Goal: Task Accomplishment & Management: Use online tool/utility

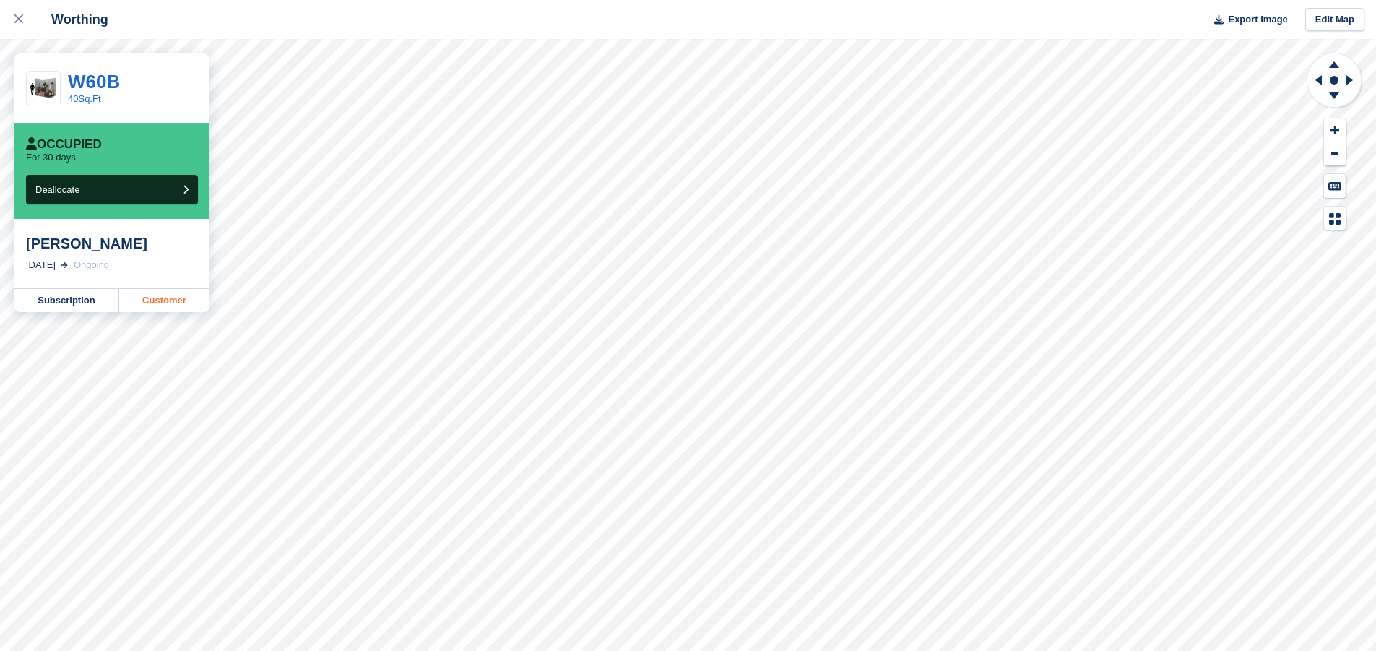
click at [159, 299] on link "Customer" at bounding box center [164, 300] width 90 height 23
drag, startPoint x: 20, startPoint y: 22, endPoint x: 225, endPoint y: 31, distance: 205.3
click at [22, 22] on icon at bounding box center [18, 18] width 9 height 9
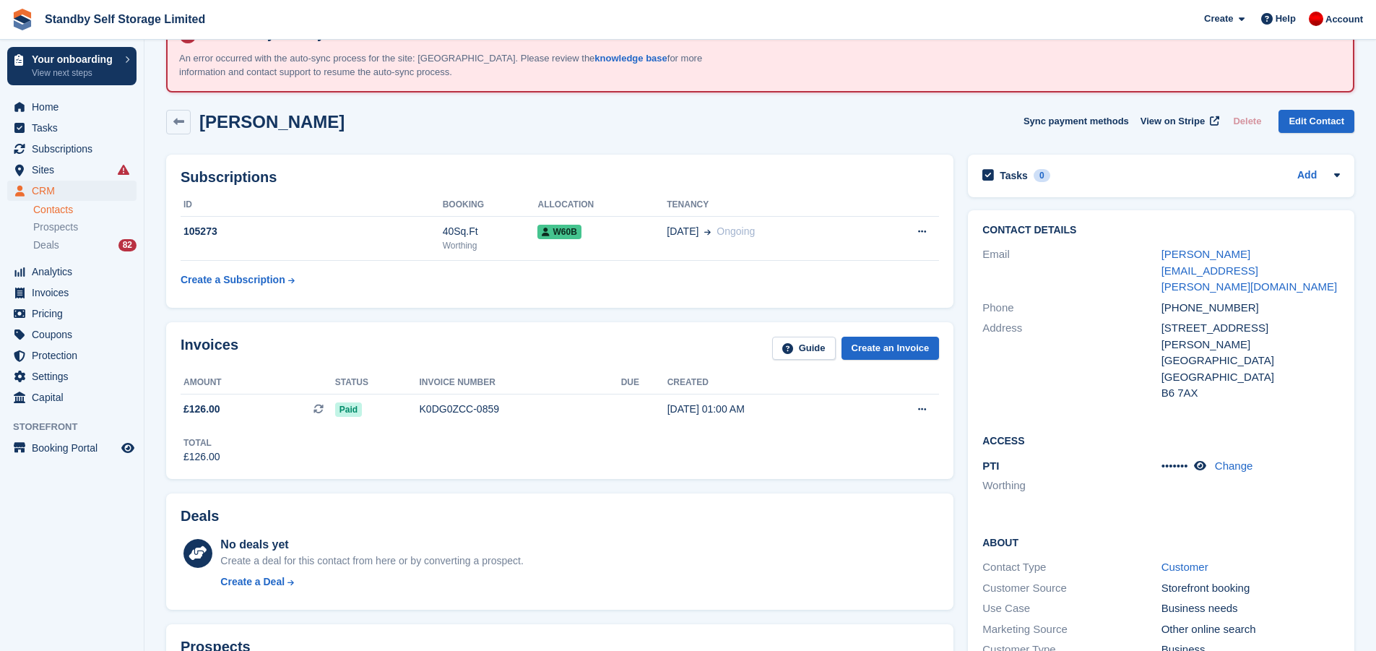
scroll to position [72, 0]
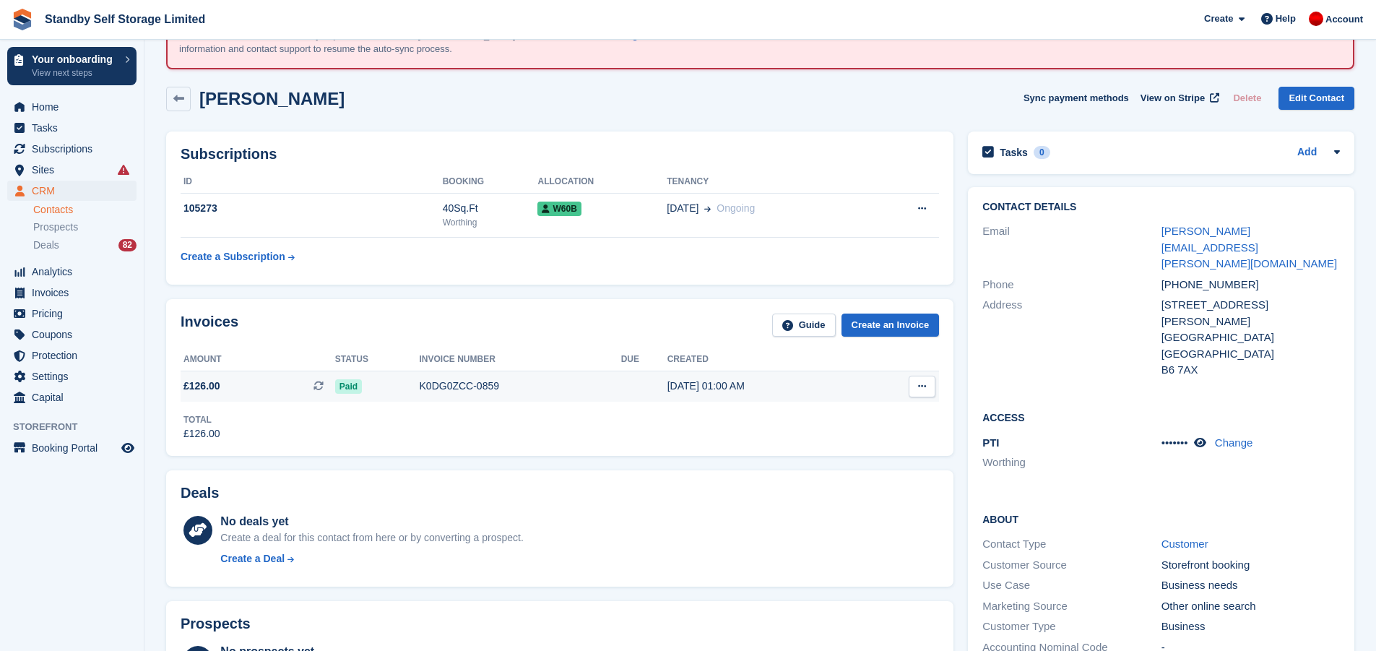
click at [605, 395] on td "K0DG0ZCC-0859" at bounding box center [520, 386] width 201 height 30
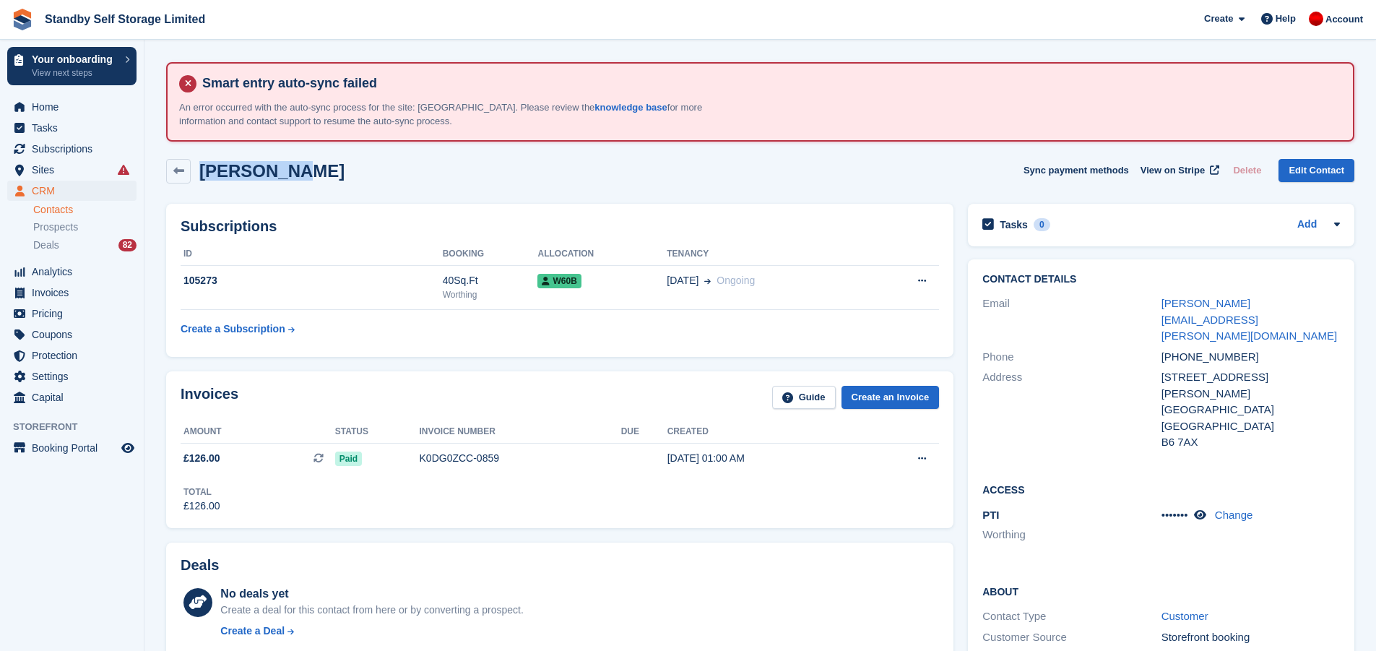
drag, startPoint x: 296, startPoint y: 177, endPoint x: 204, endPoint y: 172, distance: 91.9
click at [204, 172] on div "Colin King Sync payment methods View on Stripe Delete Edit Contact" at bounding box center [760, 171] width 1188 height 25
click at [316, 167] on div "Colin King Sync payment methods View on Stripe Delete Edit Contact" at bounding box center [760, 171] width 1188 height 25
drag, startPoint x: 252, startPoint y: 181, endPoint x: 283, endPoint y: 171, distance: 32.4
click at [220, 176] on div "Colin King Sync payment methods View on Stripe Delete Edit Contact" at bounding box center [760, 171] width 1188 height 25
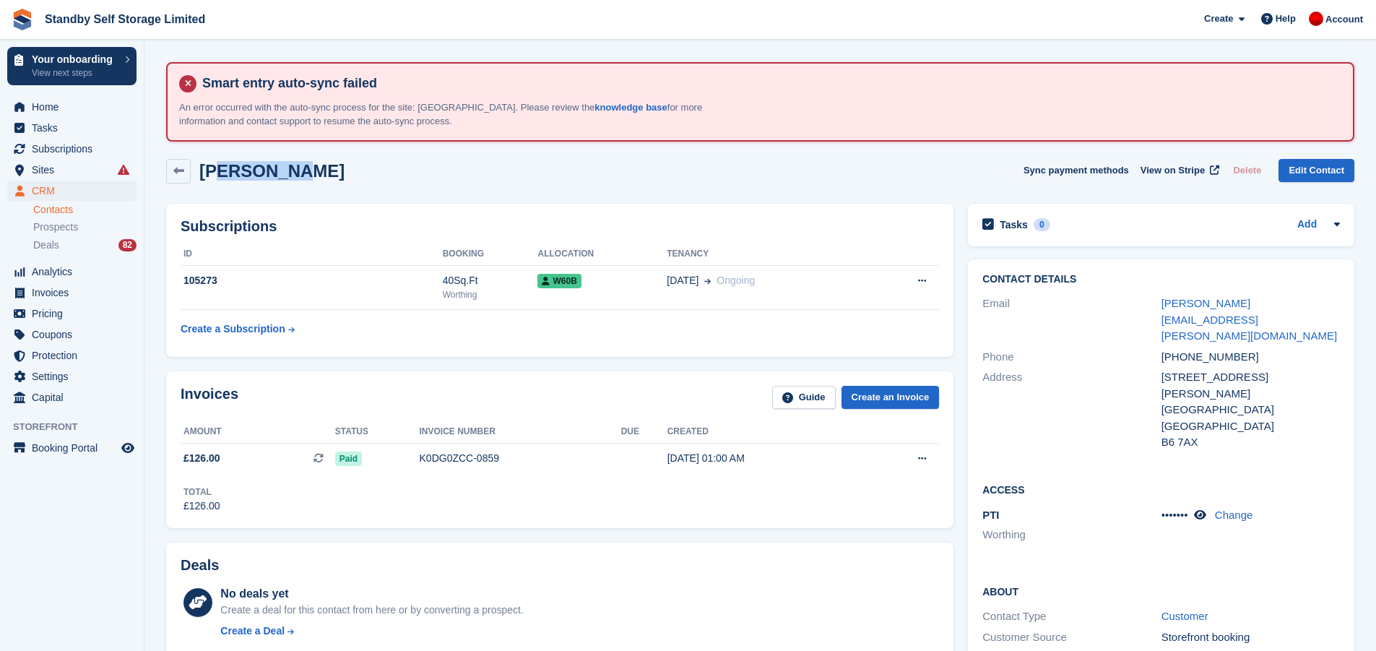
click at [352, 173] on div "Colin King Sync payment methods View on Stripe Delete Edit Contact" at bounding box center [760, 171] width 1188 height 25
click at [853, 183] on div "Colin King Sync payment methods View on Stripe Delete Edit Contact" at bounding box center [760, 174] width 1202 height 45
drag, startPoint x: 1296, startPoint y: 305, endPoint x: 1107, endPoint y: 308, distance: 188.5
click at [1107, 308] on div "Email colin.king@chhconex.com" at bounding box center [1160, 319] width 357 height 53
drag, startPoint x: 1120, startPoint y: 345, endPoint x: 1119, endPoint y: 253, distance: 91.7
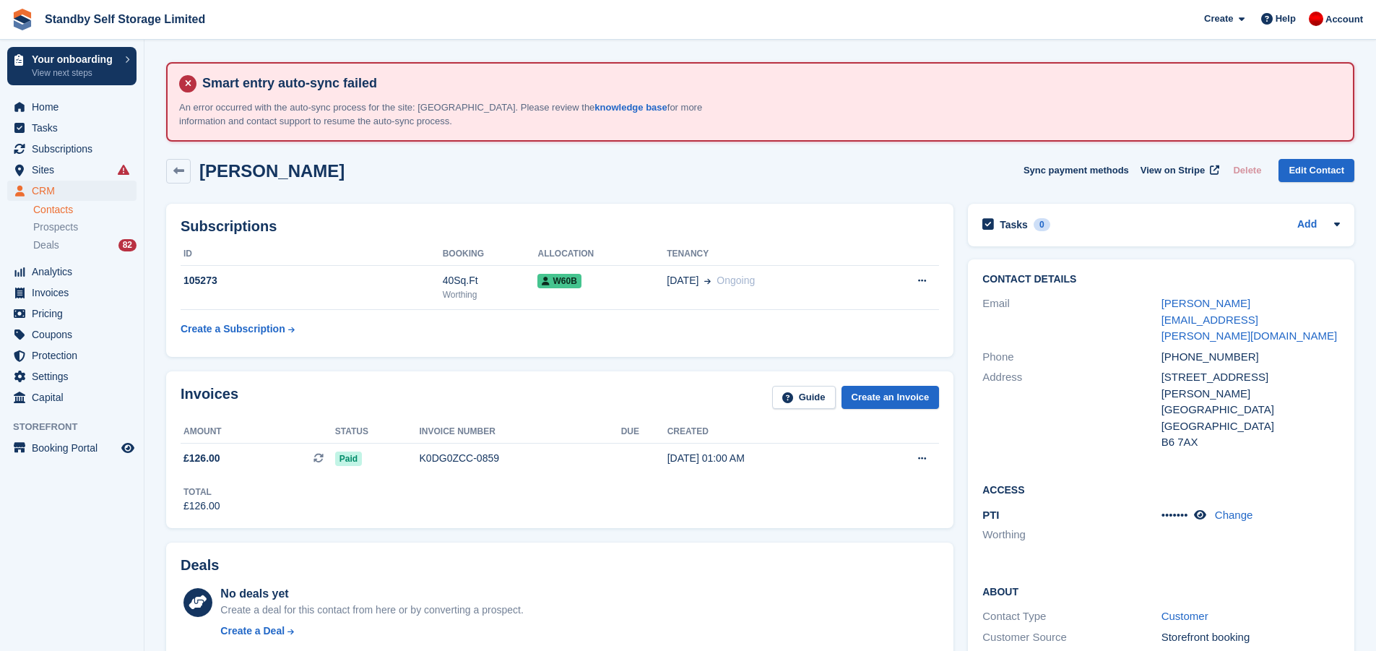
click at [1120, 334] on div "Contact Details Email colin.king@chhconex.com Phone +447717785458 Address 4 Hol…" at bounding box center [1161, 363] width 386 height 208
click at [922, 175] on div "Colin King Sync payment methods View on Stripe Delete Edit Contact" at bounding box center [760, 171] width 1188 height 25
click at [927, 464] on button at bounding box center [921, 459] width 27 height 22
click at [1181, 170] on span "View on Stripe" at bounding box center [1172, 170] width 64 height 14
drag, startPoint x: 1292, startPoint y: 304, endPoint x: 1168, endPoint y: 274, distance: 127.2
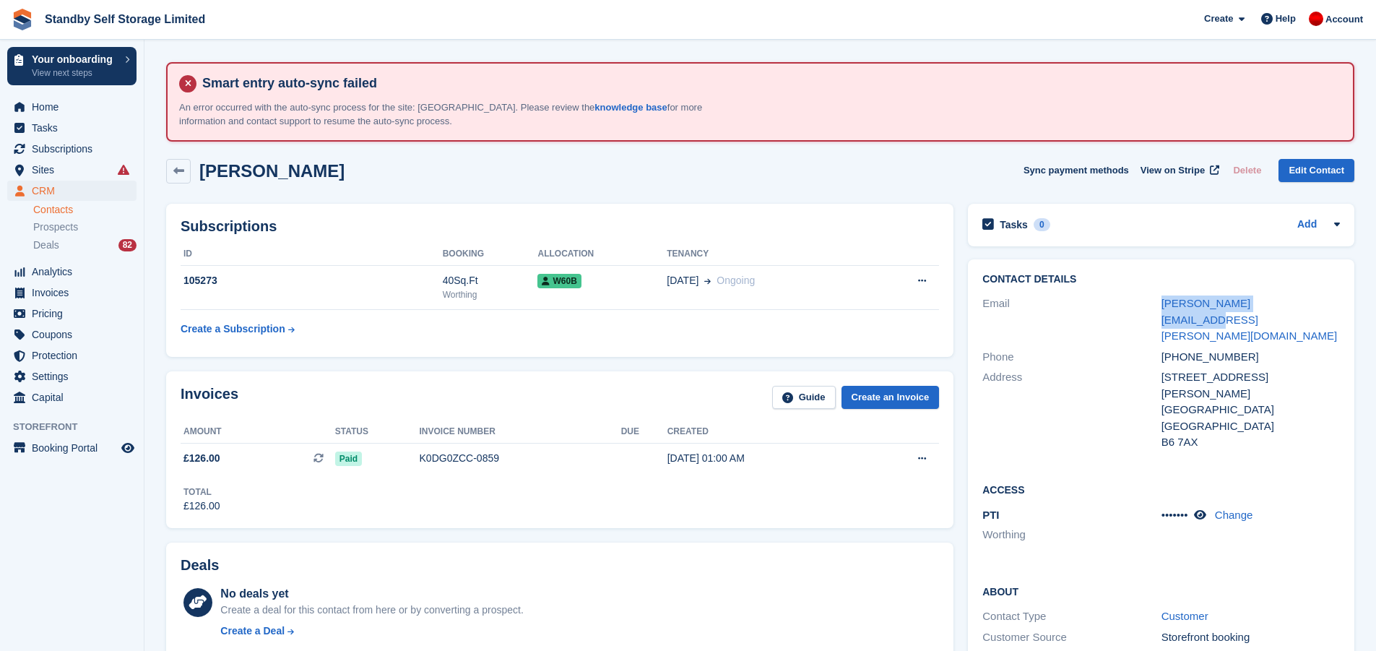
click at [1156, 295] on div "Email colin.king@chhconex.com" at bounding box center [1160, 319] width 357 height 53
drag, startPoint x: 1215, startPoint y: 256, endPoint x: 966, endPoint y: 61, distance: 316.4
click at [1215, 255] on div "Contact Details Email colin.king@chhconex.com Phone +447717785458 Address 4 Hol…" at bounding box center [1160, 579] width 401 height 654
click at [1298, 300] on div "colin.king@chhconex.com" at bounding box center [1250, 319] width 178 height 49
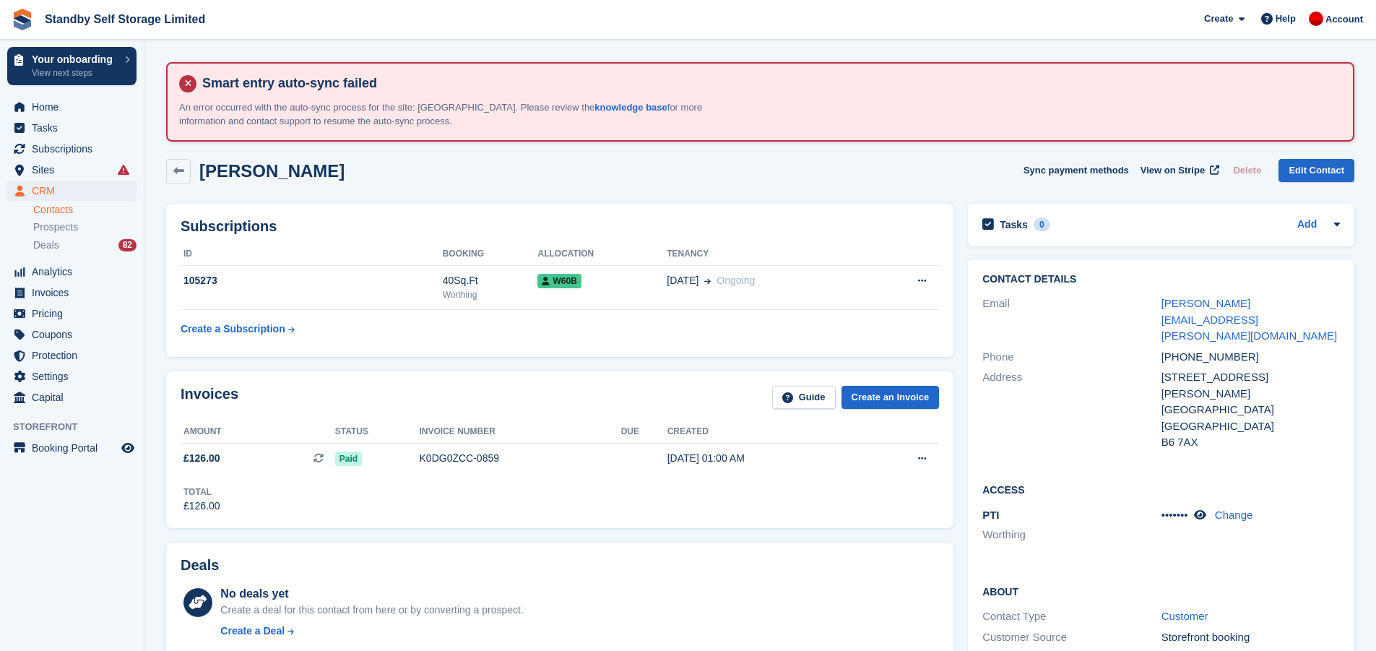
click at [1301, 303] on div "colin.king@chhconex.com" at bounding box center [1250, 319] width 178 height 49
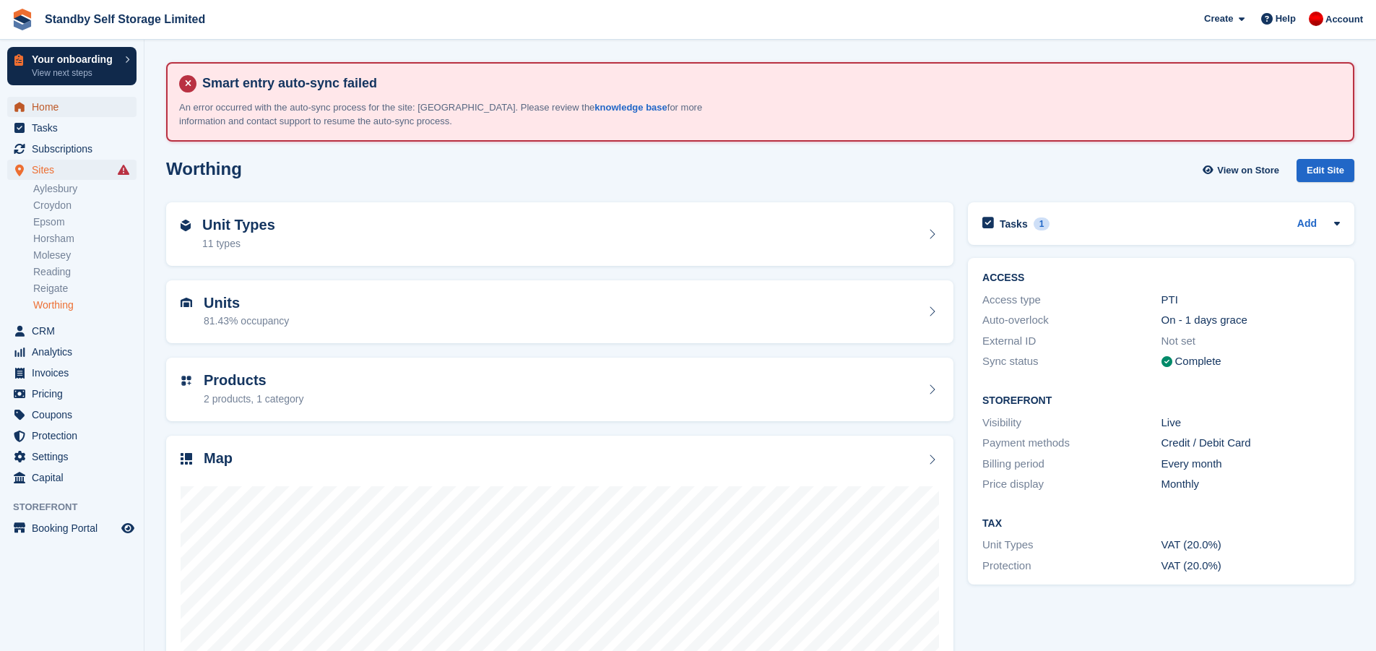
click at [45, 103] on span "Home" at bounding box center [75, 107] width 87 height 20
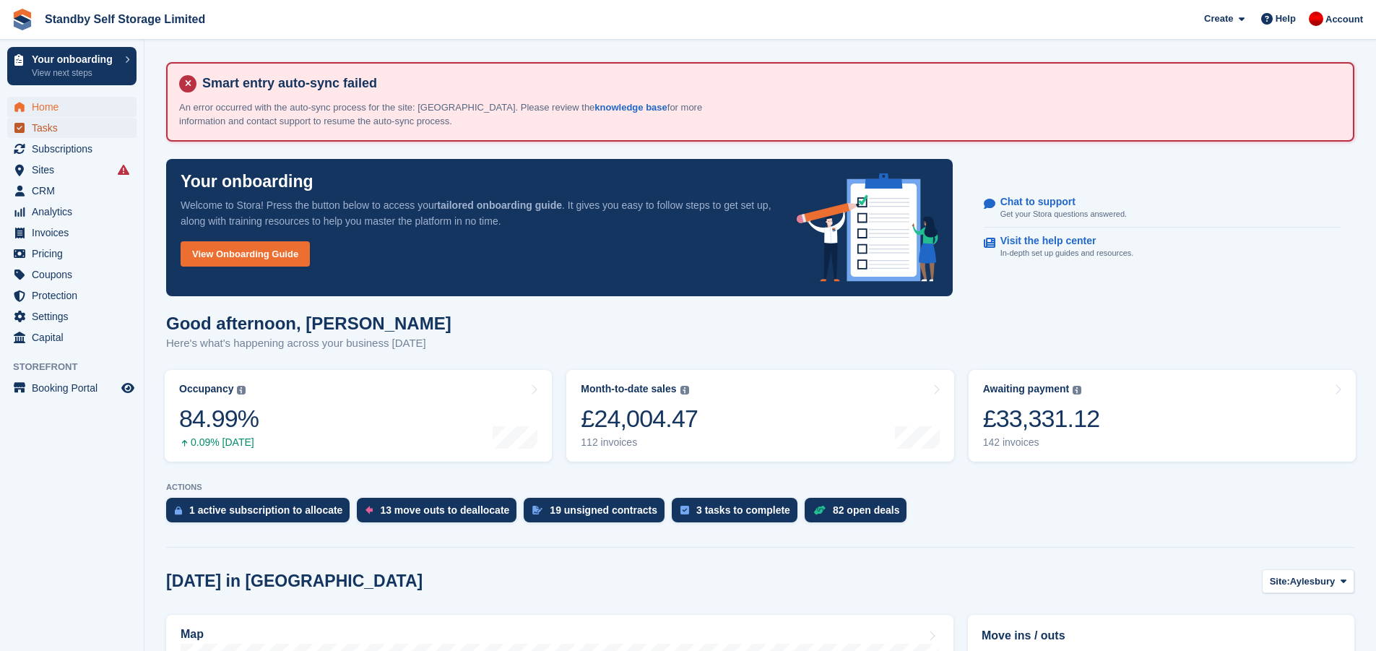
click at [38, 135] on span "Tasks" at bounding box center [75, 128] width 87 height 20
click at [47, 147] on span "Subscriptions" at bounding box center [75, 149] width 87 height 20
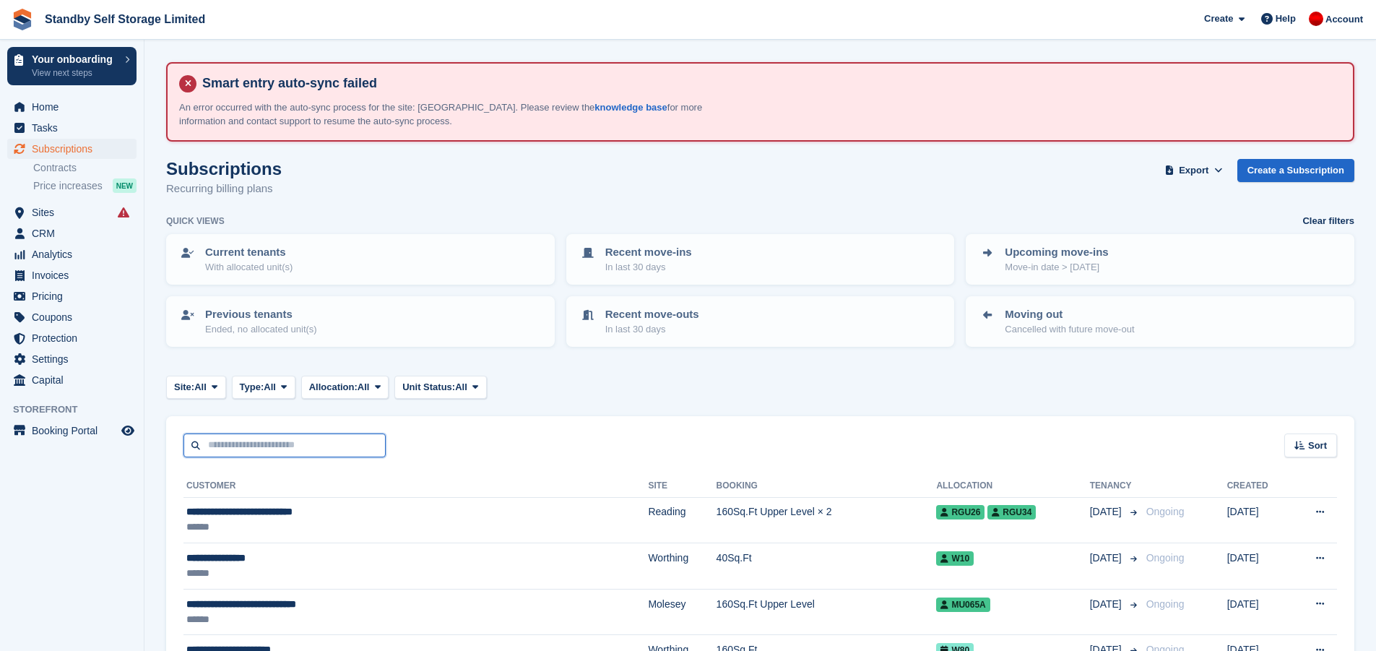
click at [286, 444] on input "text" at bounding box center [284, 445] width 202 height 24
type input "*******"
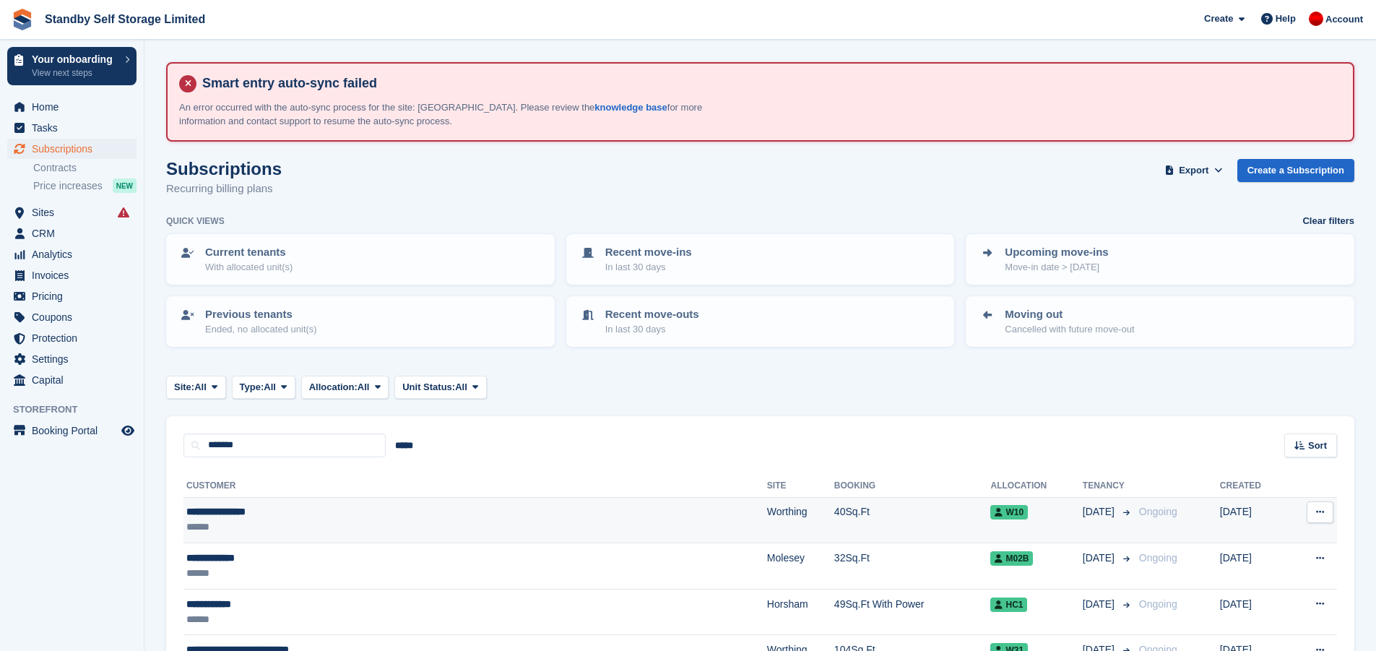
click at [509, 504] on div "**********" at bounding box center [362, 511] width 353 height 15
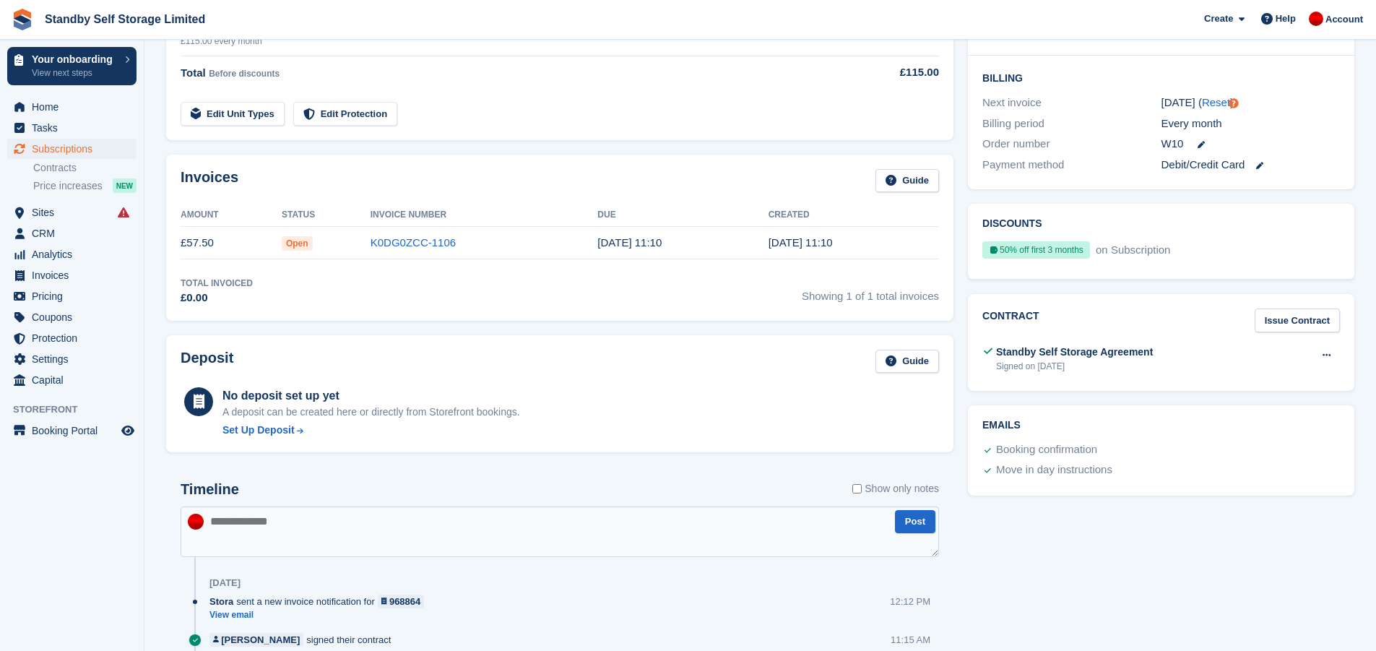
scroll to position [433, 0]
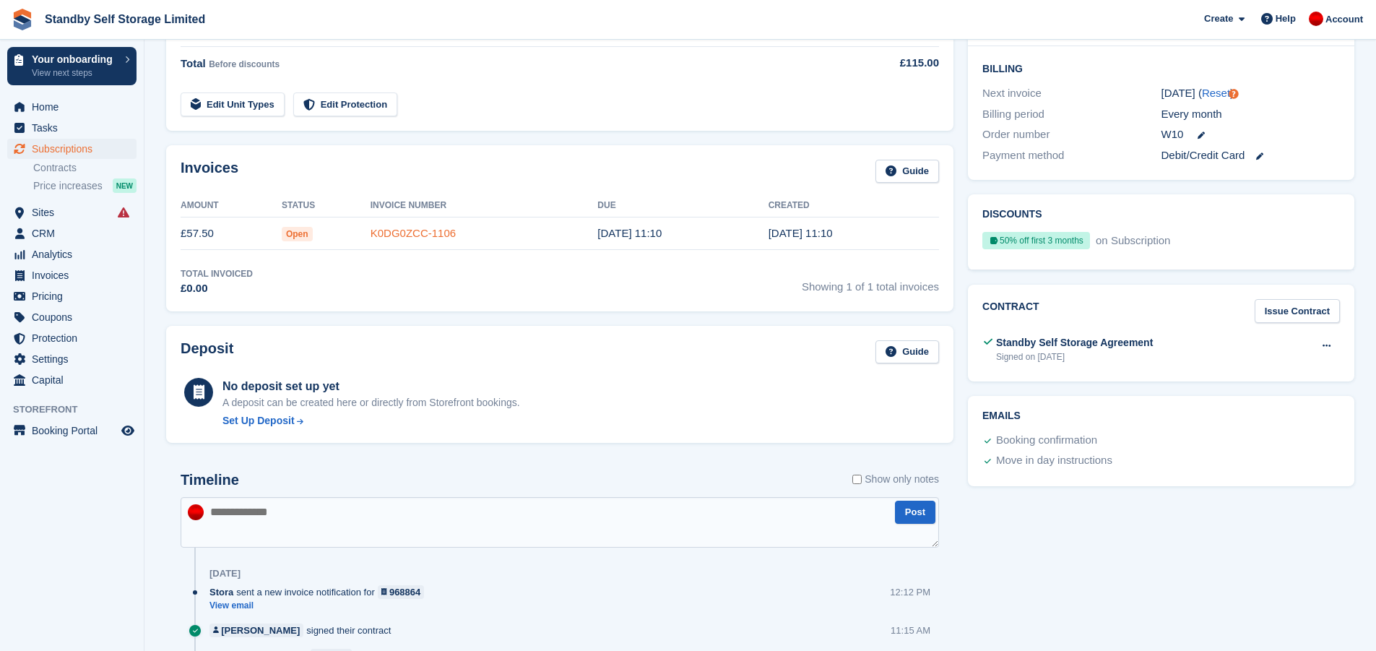
click at [447, 232] on link "K0DG0ZCC-1106" at bounding box center [412, 233] width 85 height 12
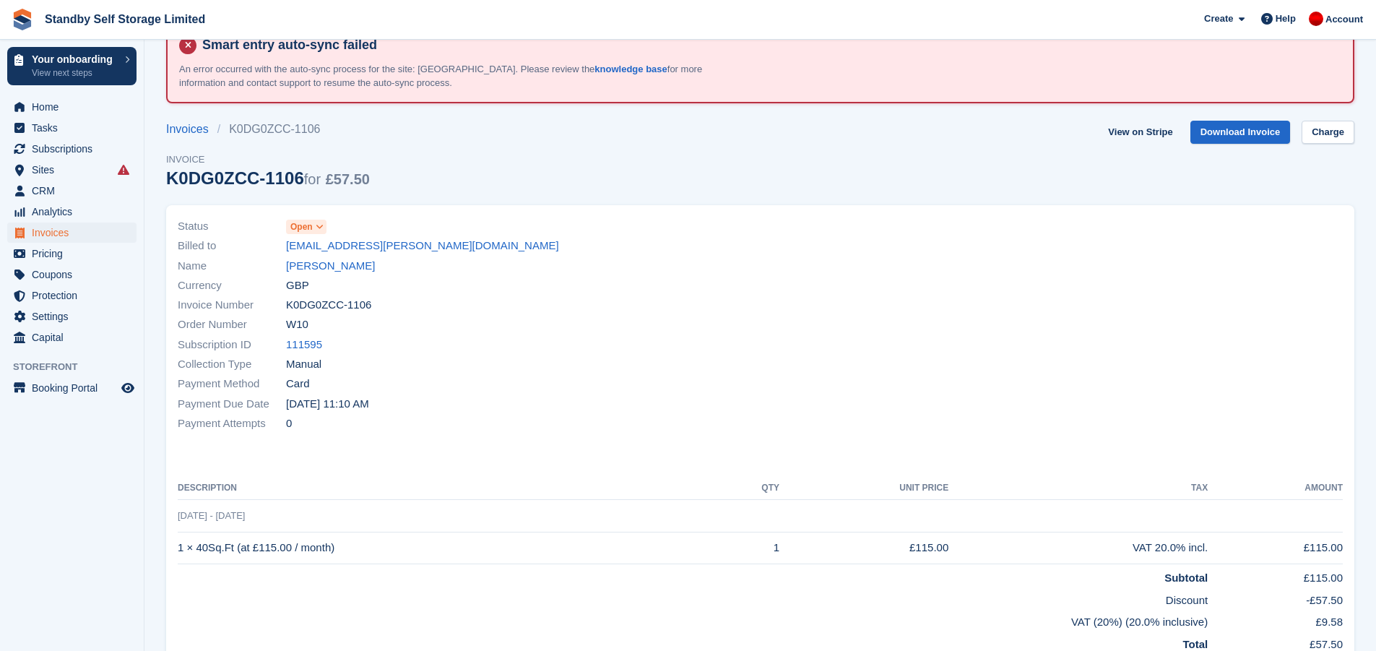
scroll to position [72, 0]
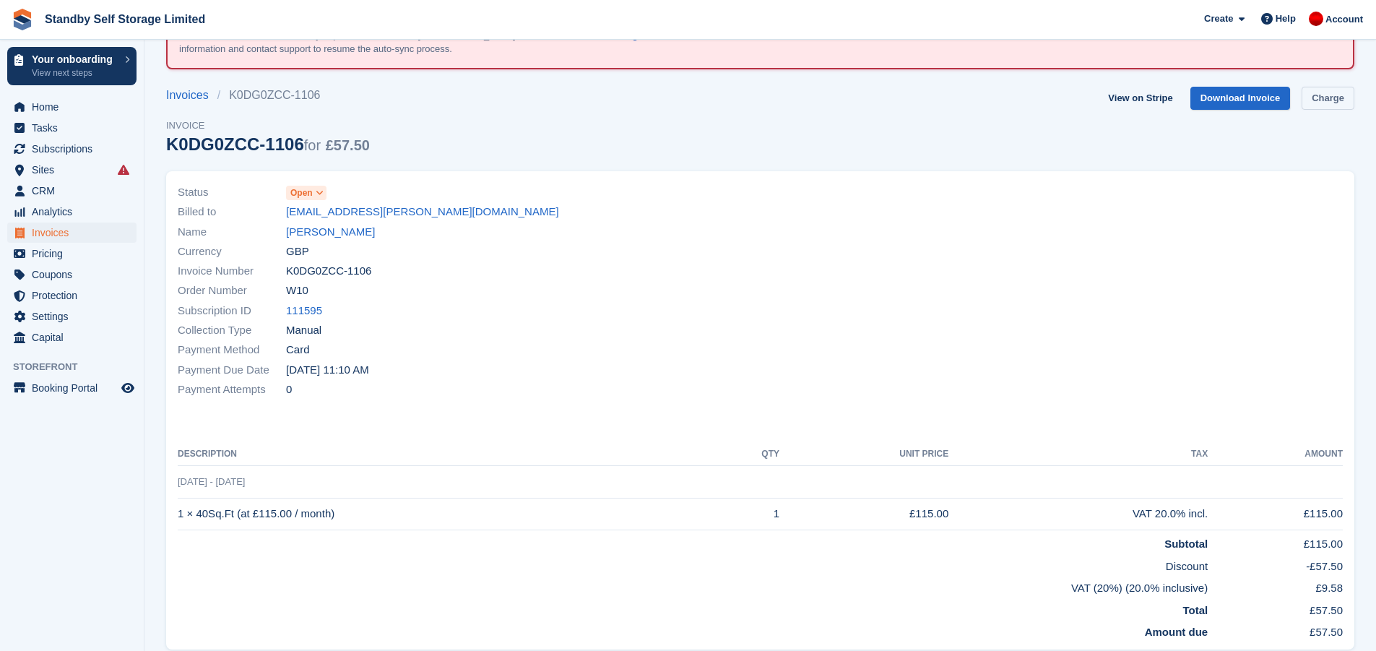
click at [1327, 92] on link "Charge" at bounding box center [1327, 99] width 53 height 24
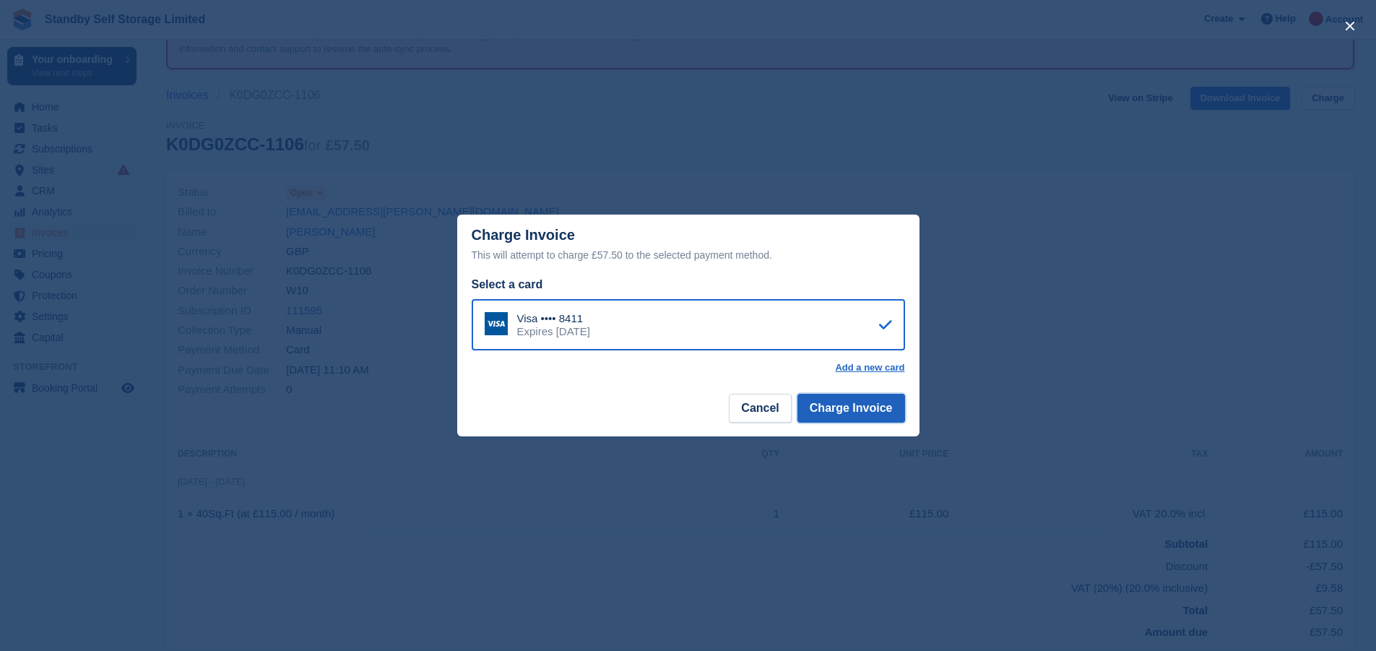
click at [864, 410] on button "Charge Invoice" at bounding box center [851, 408] width 108 height 29
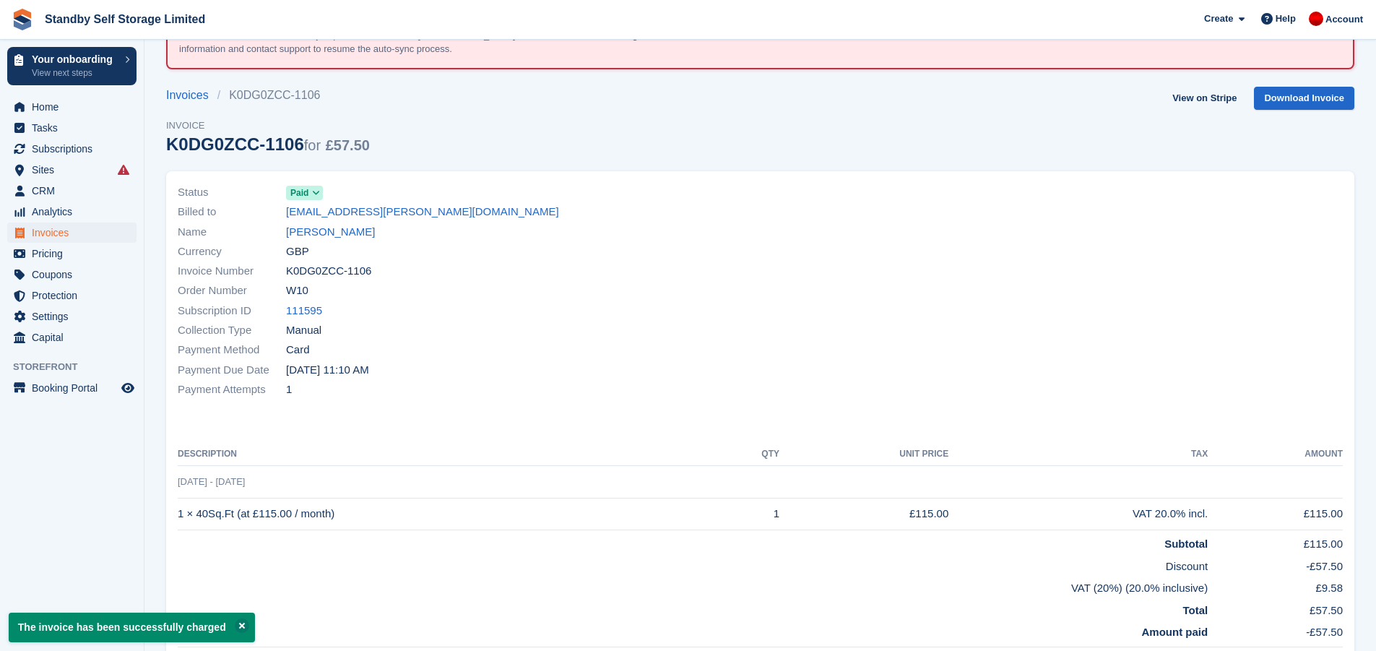
scroll to position [0, 0]
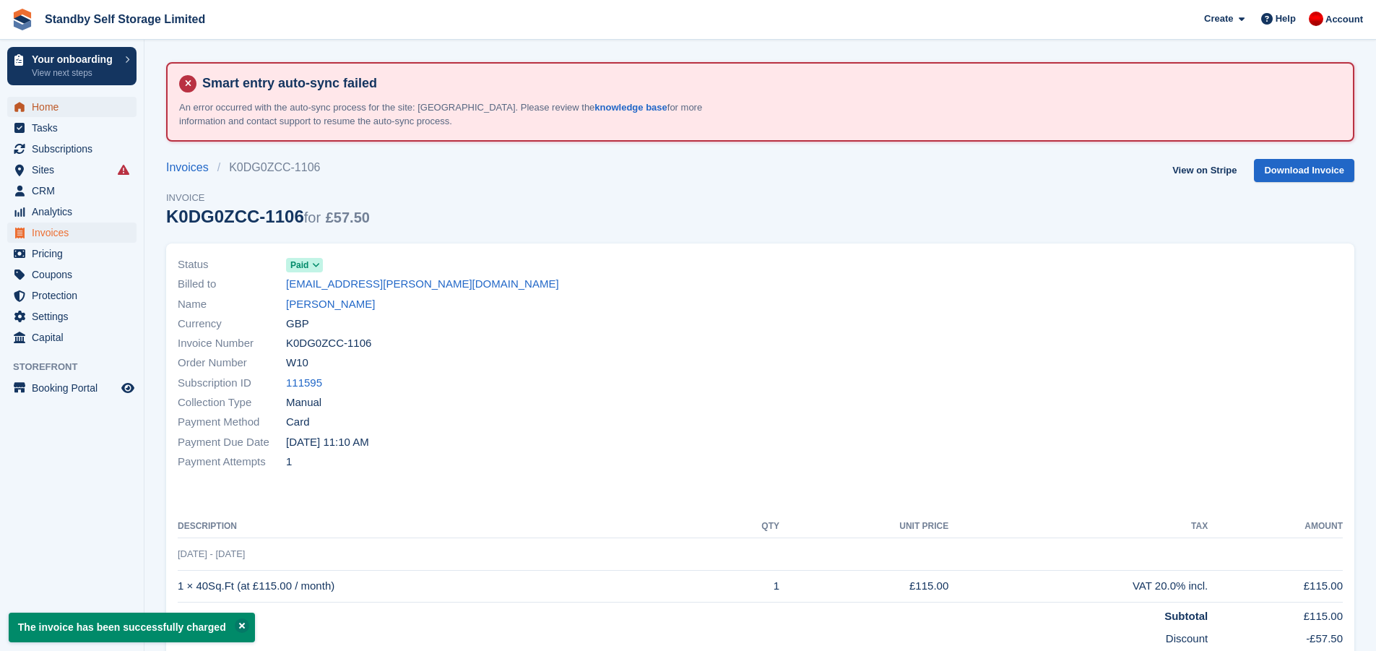
click at [98, 107] on span "Home" at bounding box center [75, 107] width 87 height 20
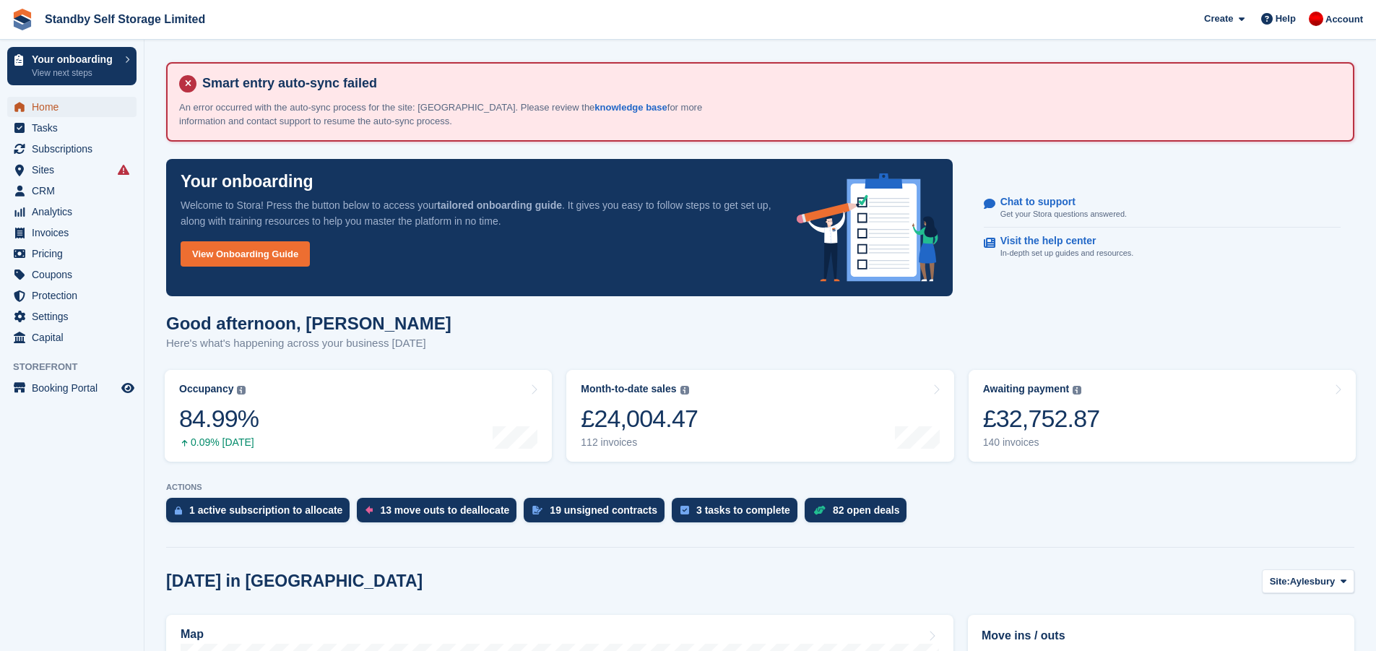
click at [84, 108] on span "Home" at bounding box center [75, 107] width 87 height 20
click at [65, 170] on span "Sites" at bounding box center [75, 170] width 87 height 20
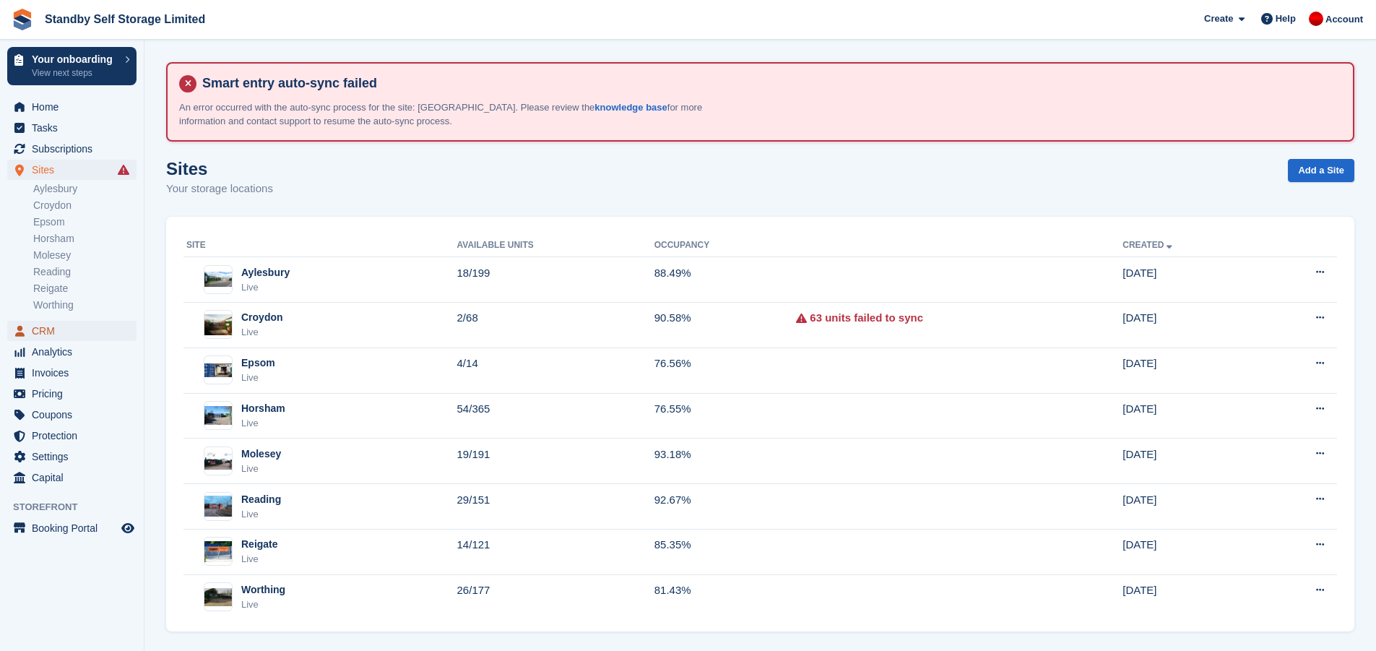
click at [64, 327] on span "CRM" at bounding box center [75, 331] width 87 height 20
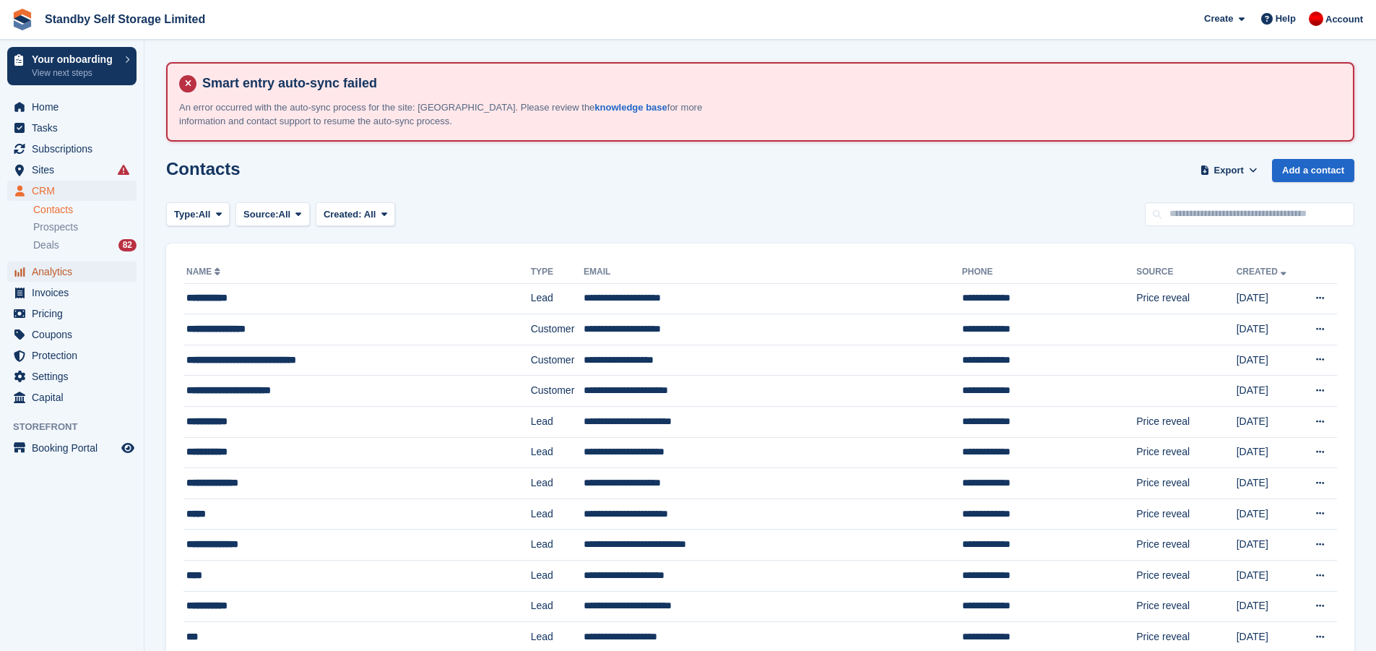
click at [51, 264] on span "Analytics" at bounding box center [75, 271] width 87 height 20
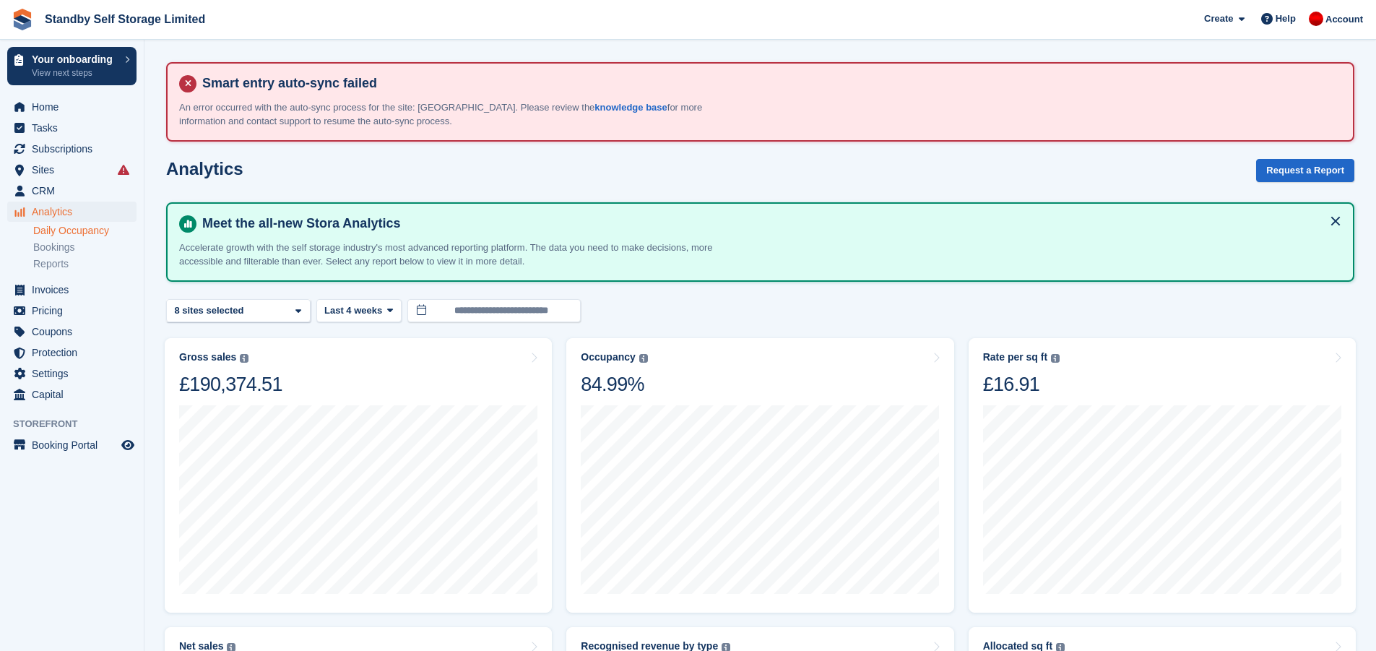
click at [66, 232] on link "Daily Occupancy" at bounding box center [84, 231] width 103 height 14
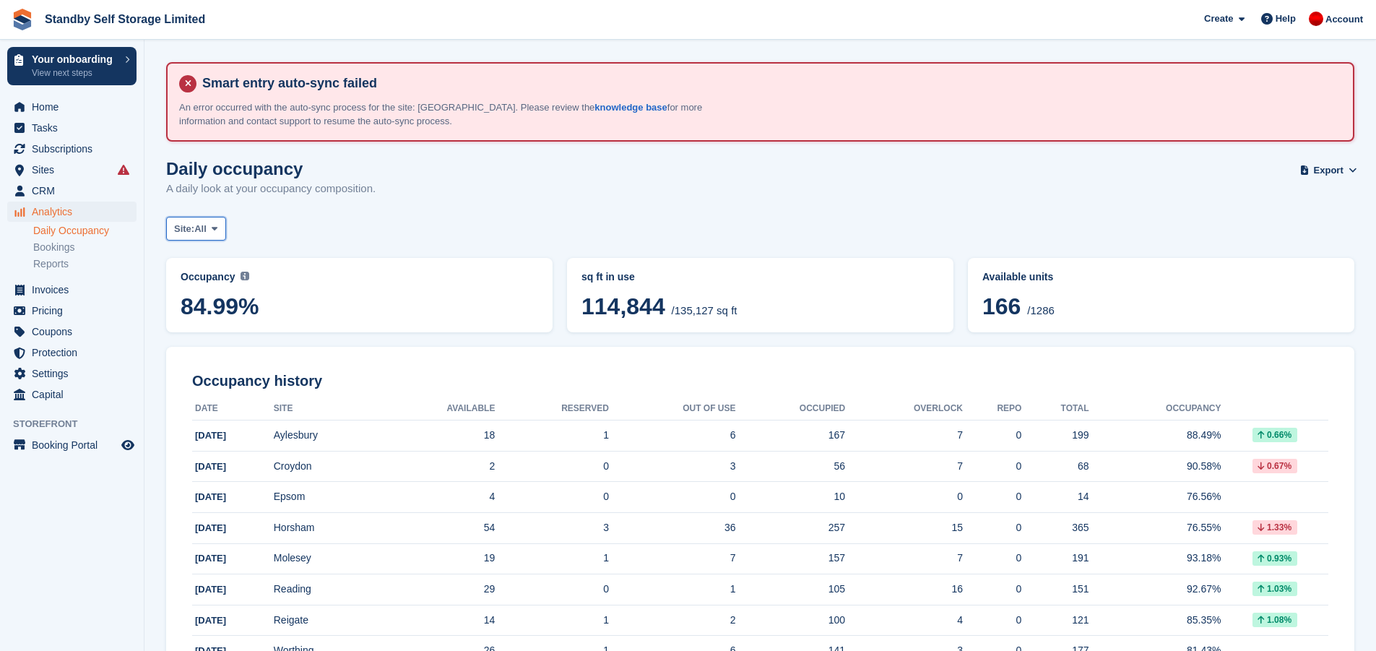
click at [200, 227] on span "All" at bounding box center [200, 229] width 12 height 14
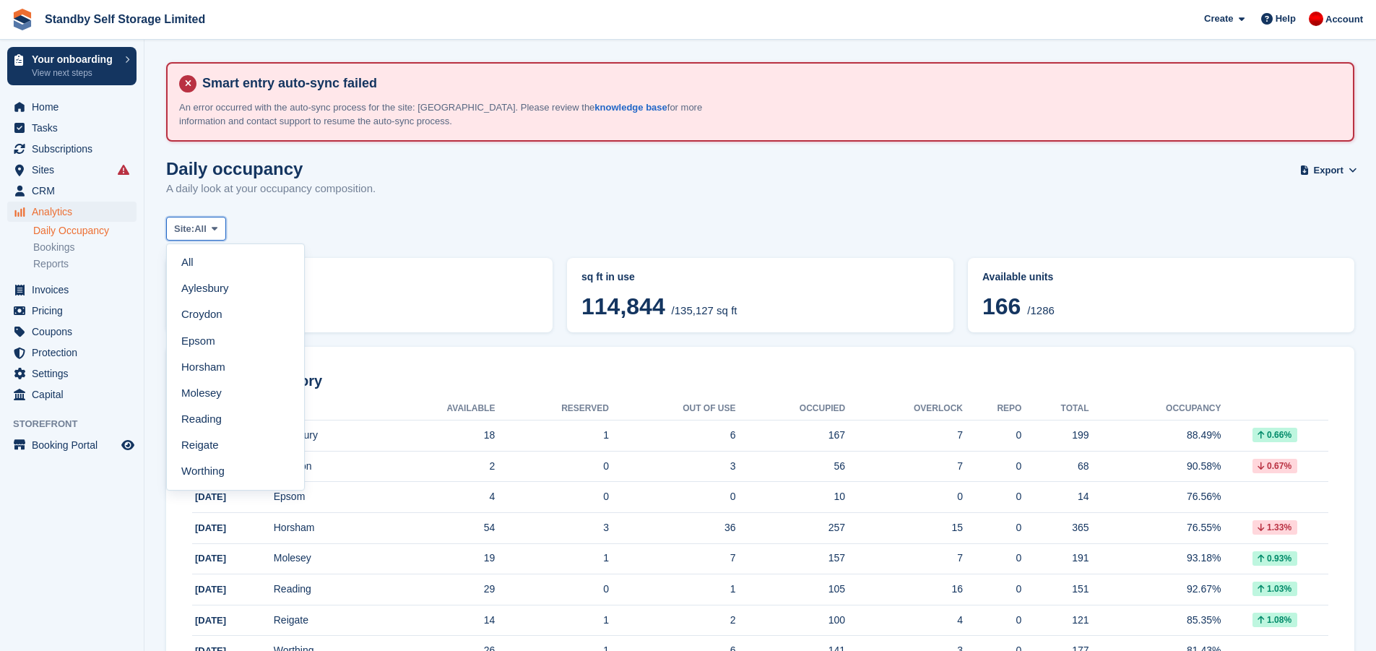
click at [200, 227] on span "All" at bounding box center [200, 229] width 12 height 14
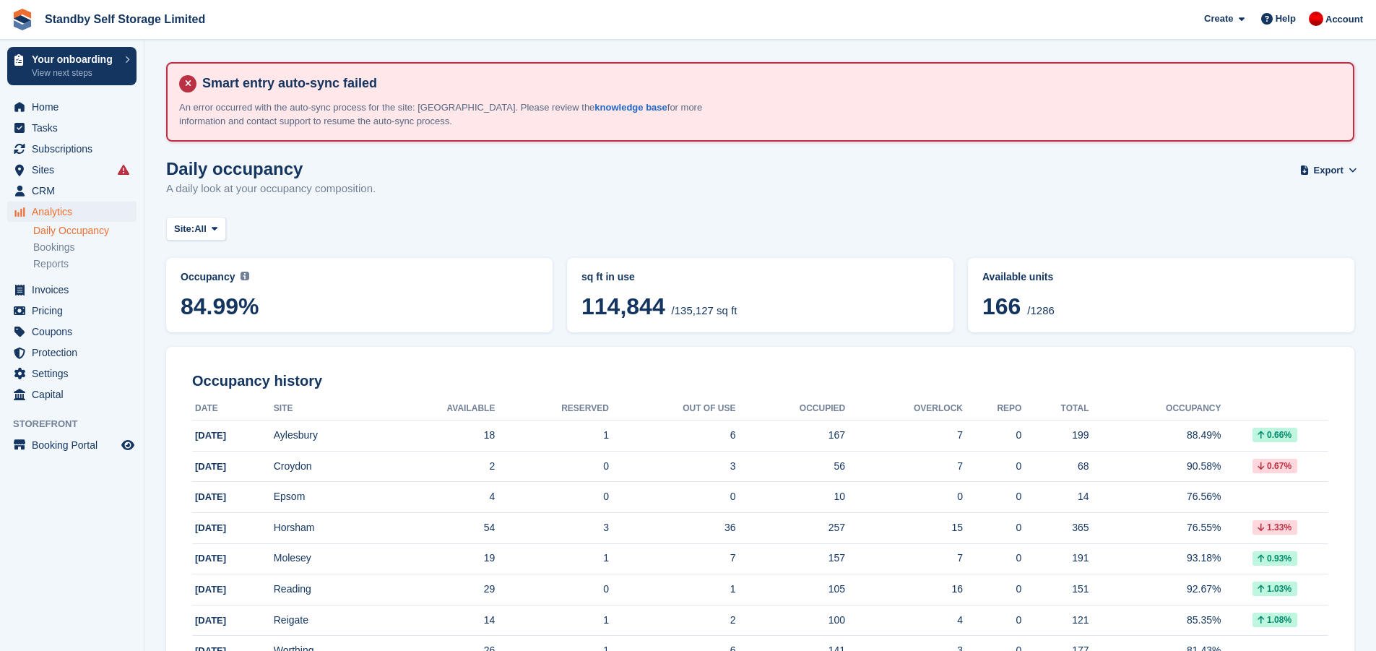
click at [105, 227] on link "Daily Occupancy" at bounding box center [84, 231] width 103 height 14
click at [212, 225] on span at bounding box center [215, 228] width 12 height 12
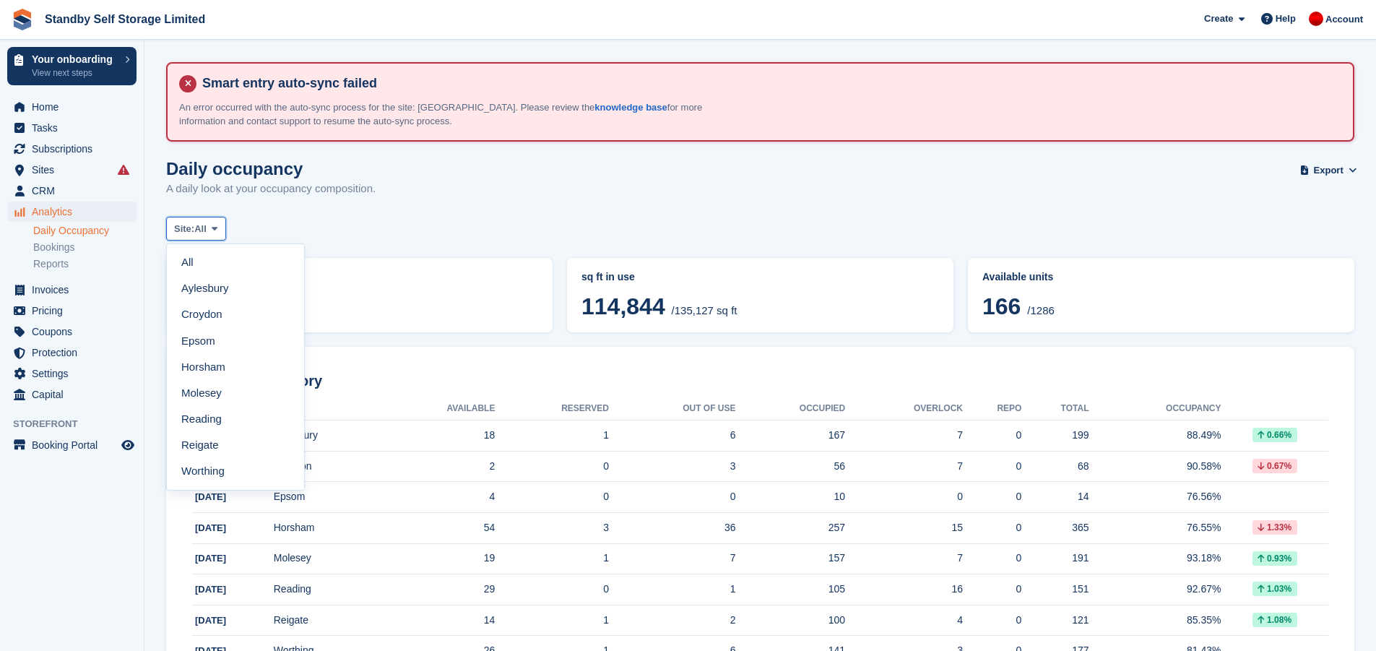
click at [212, 225] on span at bounding box center [215, 228] width 12 height 12
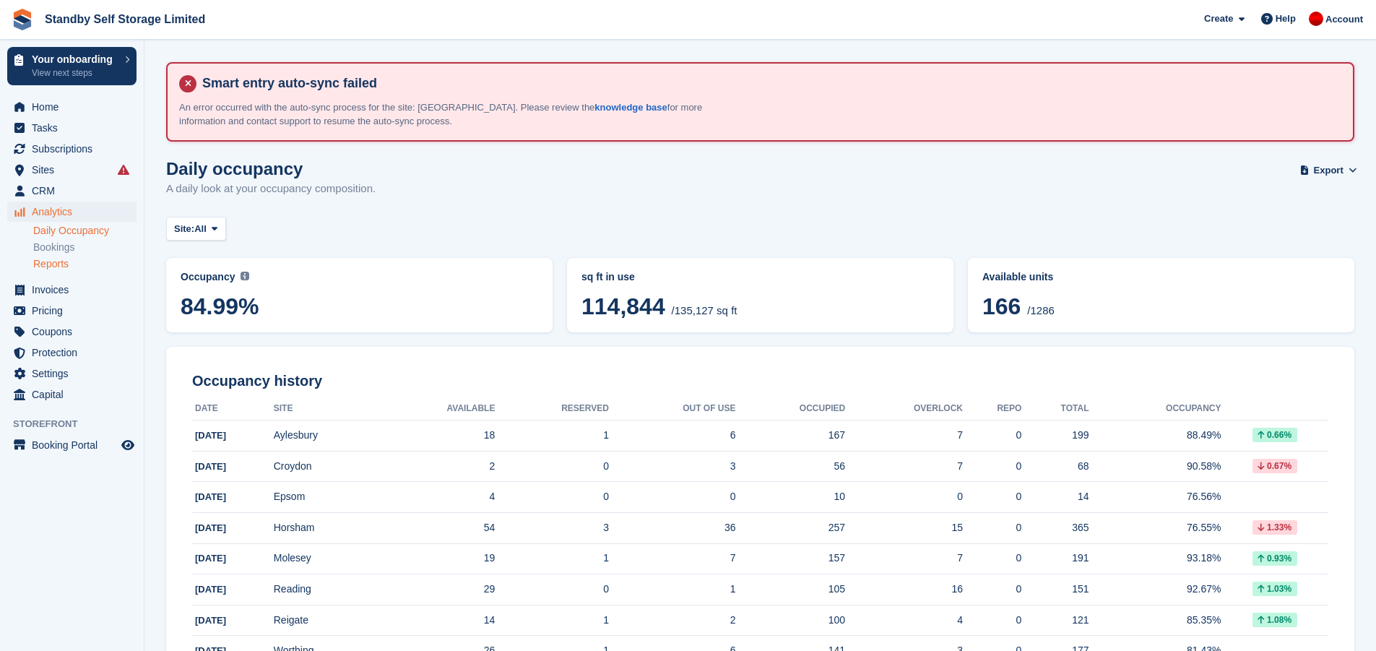
click at [83, 261] on link "Reports" at bounding box center [84, 264] width 103 height 14
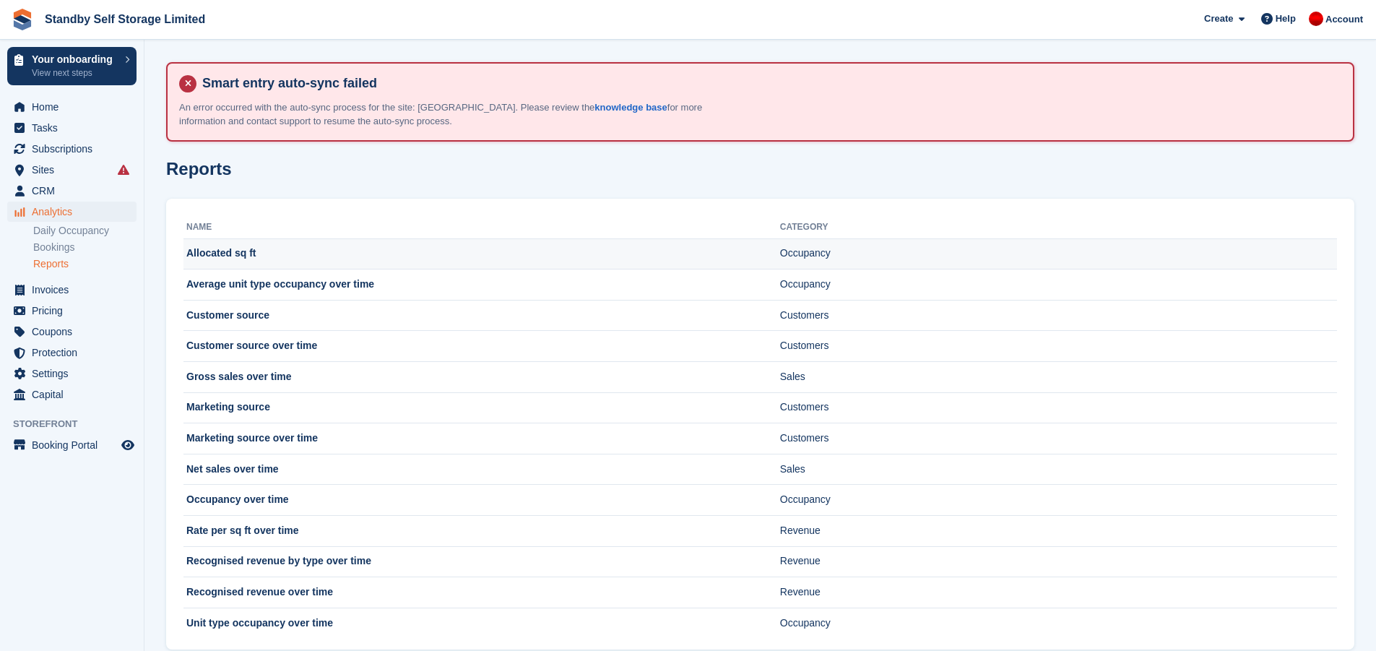
click at [204, 248] on td "Allocated sq ft" at bounding box center [481, 253] width 597 height 31
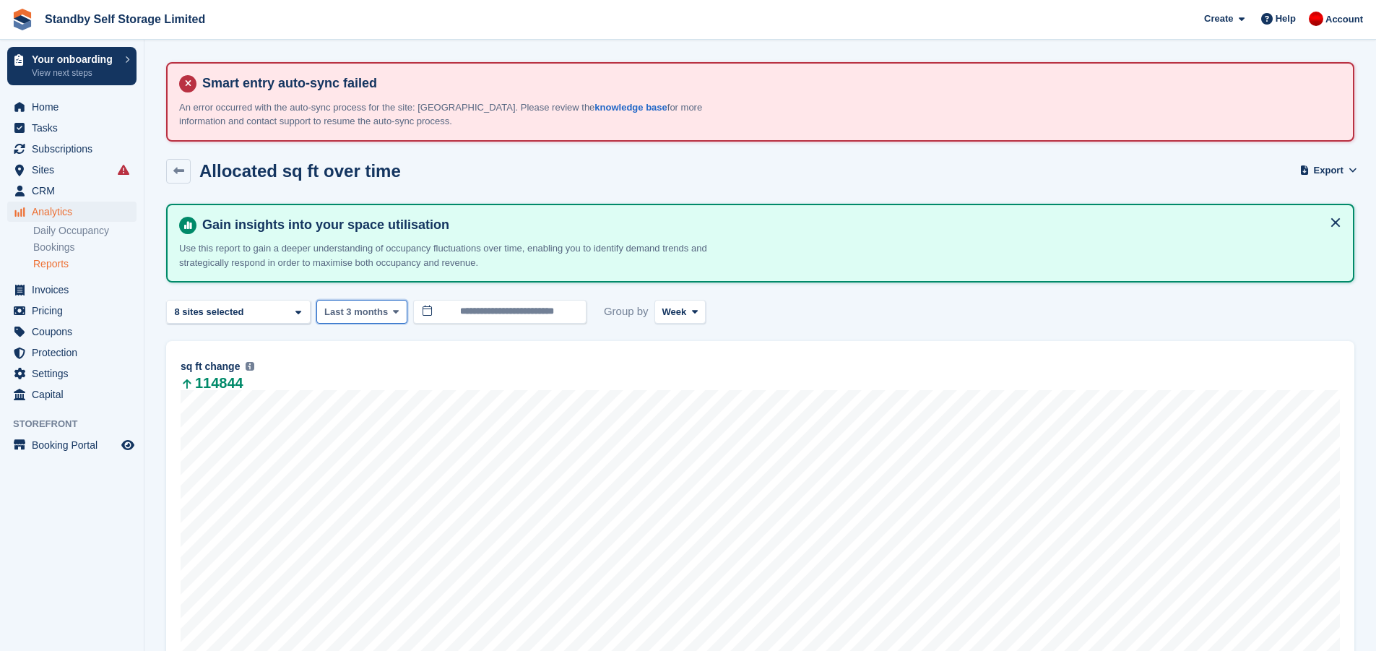
click at [380, 306] on span "Last 3 months" at bounding box center [356, 312] width 64 height 14
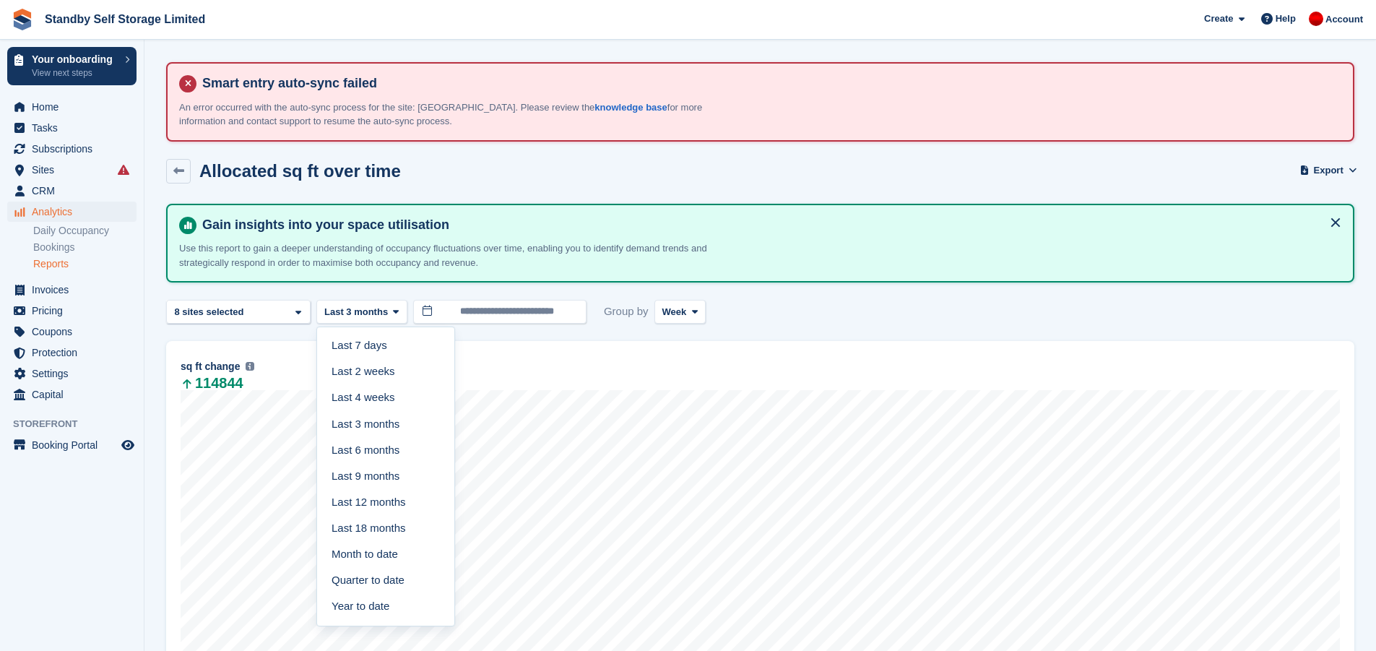
click at [530, 277] on div "Gain insights into your space utilisation Use this report to gain a deeper unde…" at bounding box center [760, 243] width 1188 height 79
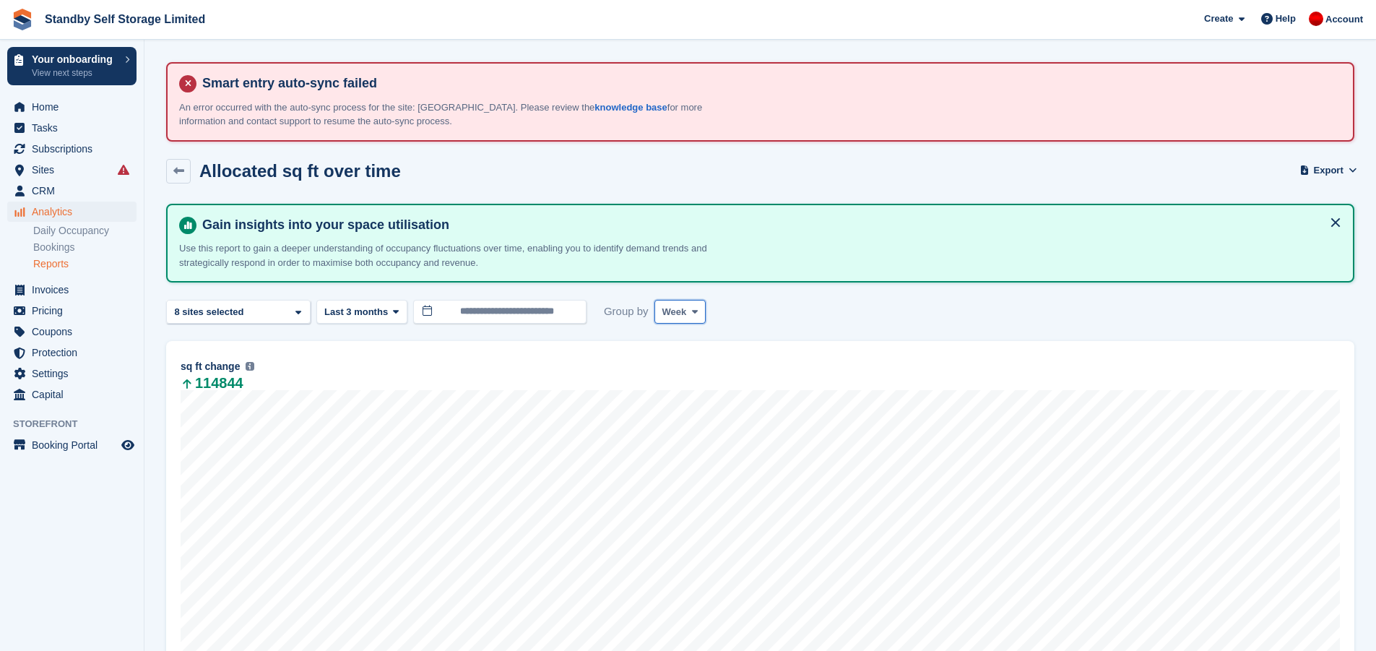
click at [672, 311] on span "Week" at bounding box center [674, 312] width 25 height 14
click at [698, 399] on link "Month" at bounding box center [724, 398] width 126 height 26
click at [239, 305] on div "8 sites selected" at bounding box center [210, 312] width 77 height 14
click at [246, 352] on div "Select All Clear Aylesbury Croydon Epsom Horsham Molesey Reading Reigate Worthi…" at bounding box center [238, 445] width 144 height 238
click at [252, 354] on button "Clear" at bounding box center [271, 351] width 44 height 24
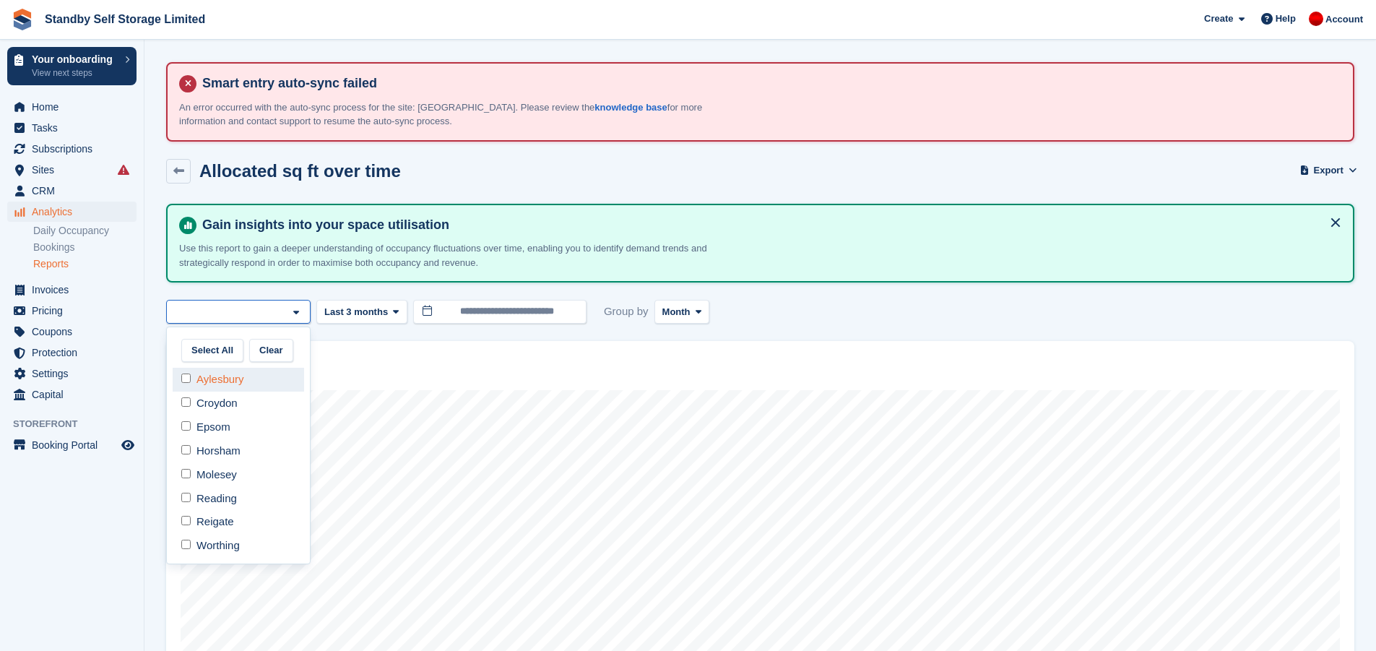
click at [202, 381] on div "Aylesbury" at bounding box center [238, 380] width 131 height 24
select select "****"
click at [242, 311] on div "Aylesbury" at bounding box center [238, 312] width 144 height 24
click at [222, 396] on div "Croydon" at bounding box center [238, 403] width 131 height 24
click at [221, 381] on div "Aylesbury" at bounding box center [238, 380] width 131 height 24
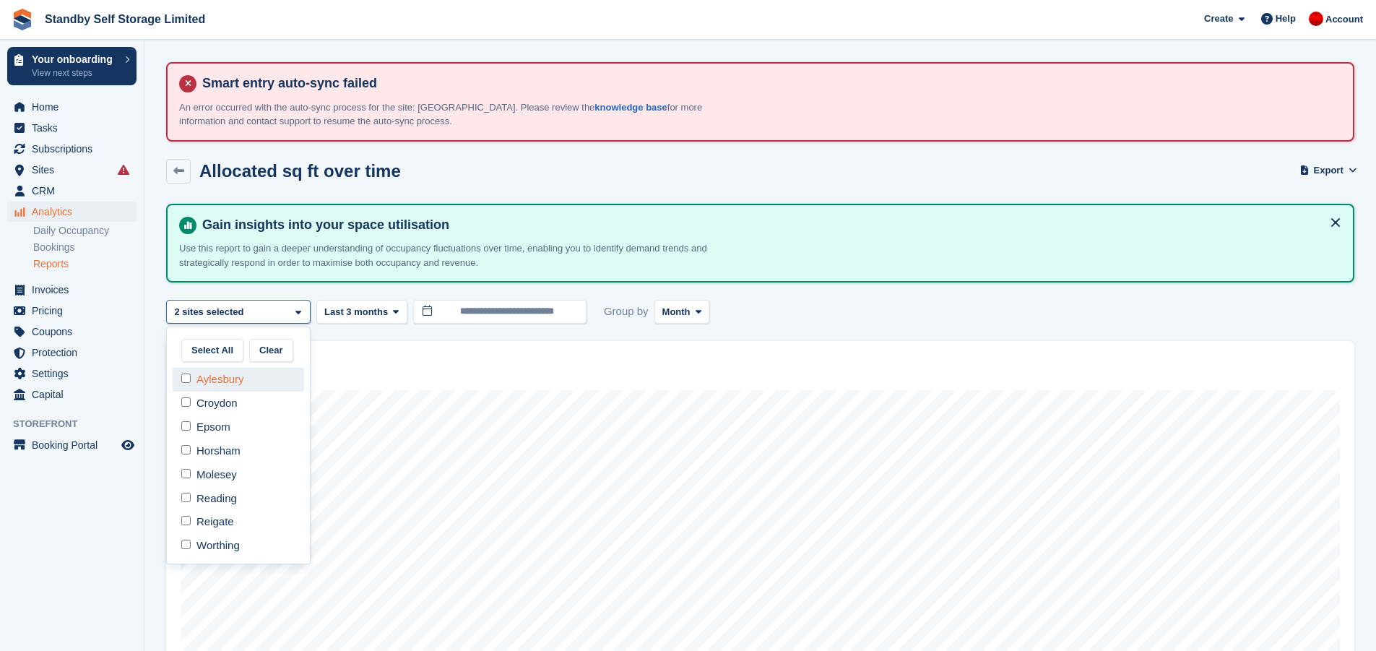
select select "****"
click at [250, 324] on div "**********" at bounding box center [760, 578] width 1188 height 748
click at [250, 316] on div "Croydon" at bounding box center [238, 312] width 144 height 24
click at [225, 433] on div "Epsom" at bounding box center [238, 427] width 131 height 24
click at [225, 405] on div "Croydon" at bounding box center [238, 403] width 131 height 24
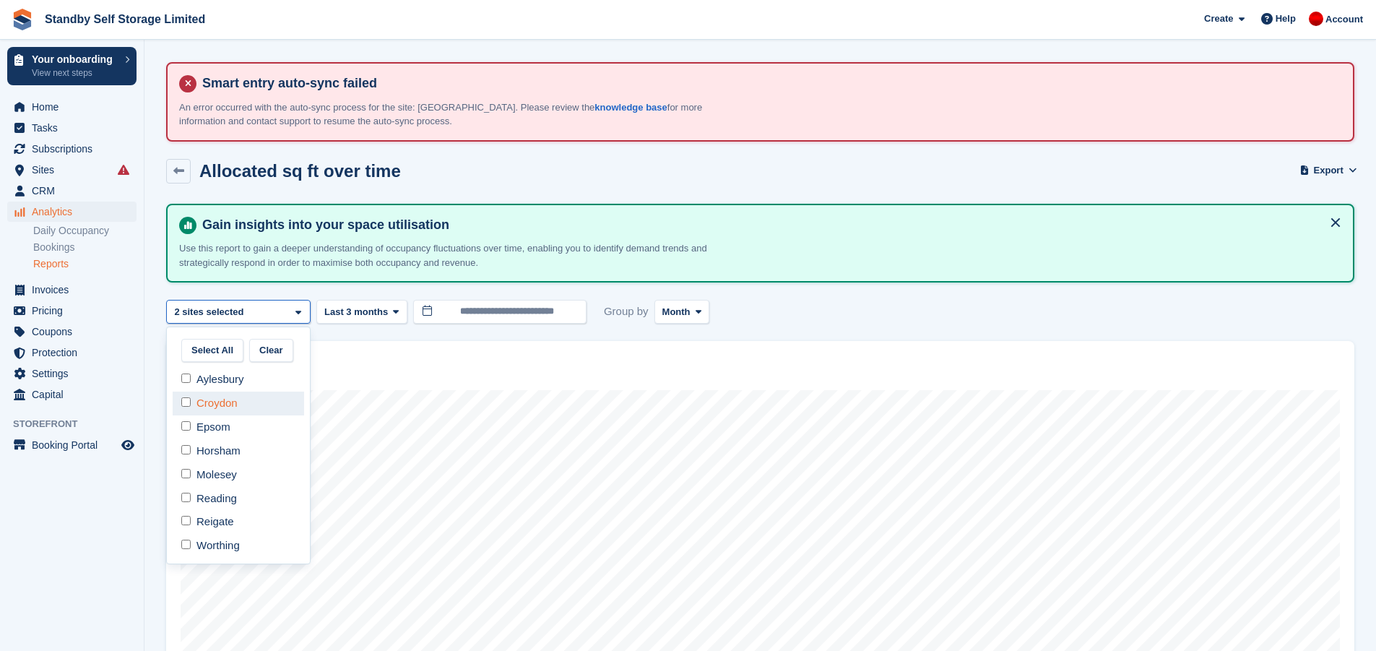
select select "****"
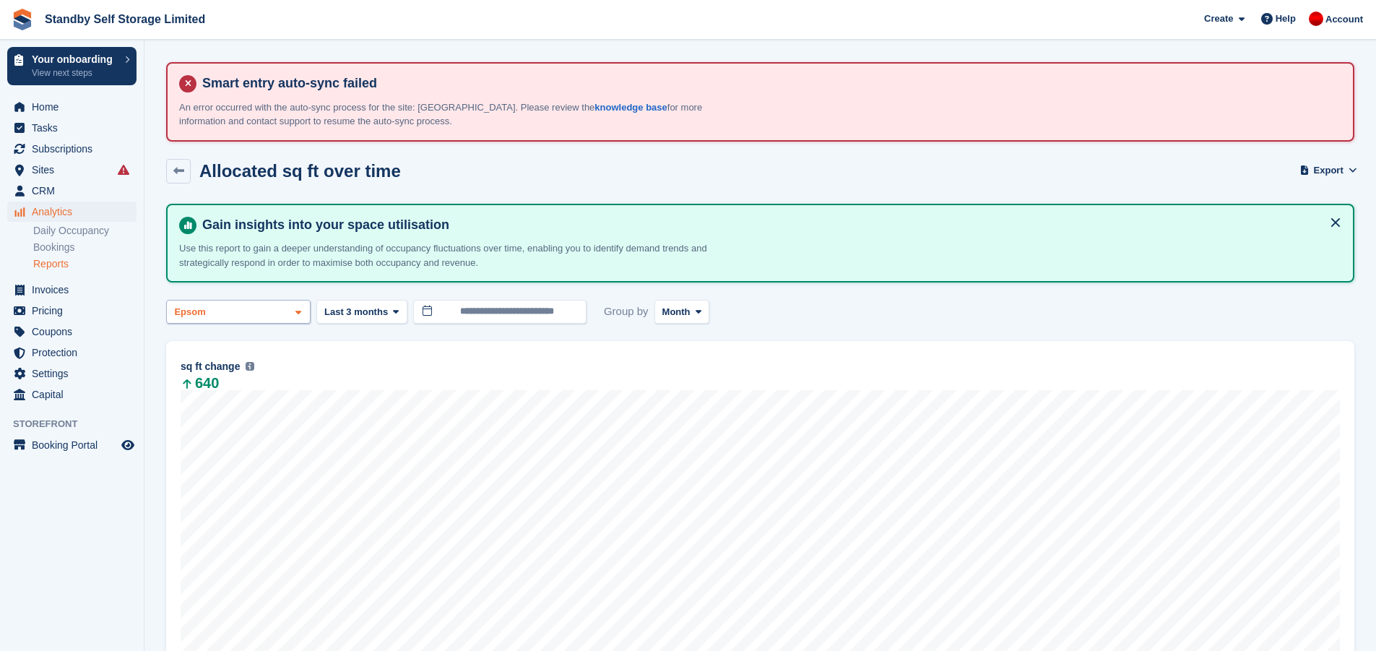
click at [274, 320] on div "**********" at bounding box center [760, 578] width 1188 height 748
click at [275, 319] on div "Epsom" at bounding box center [238, 312] width 144 height 24
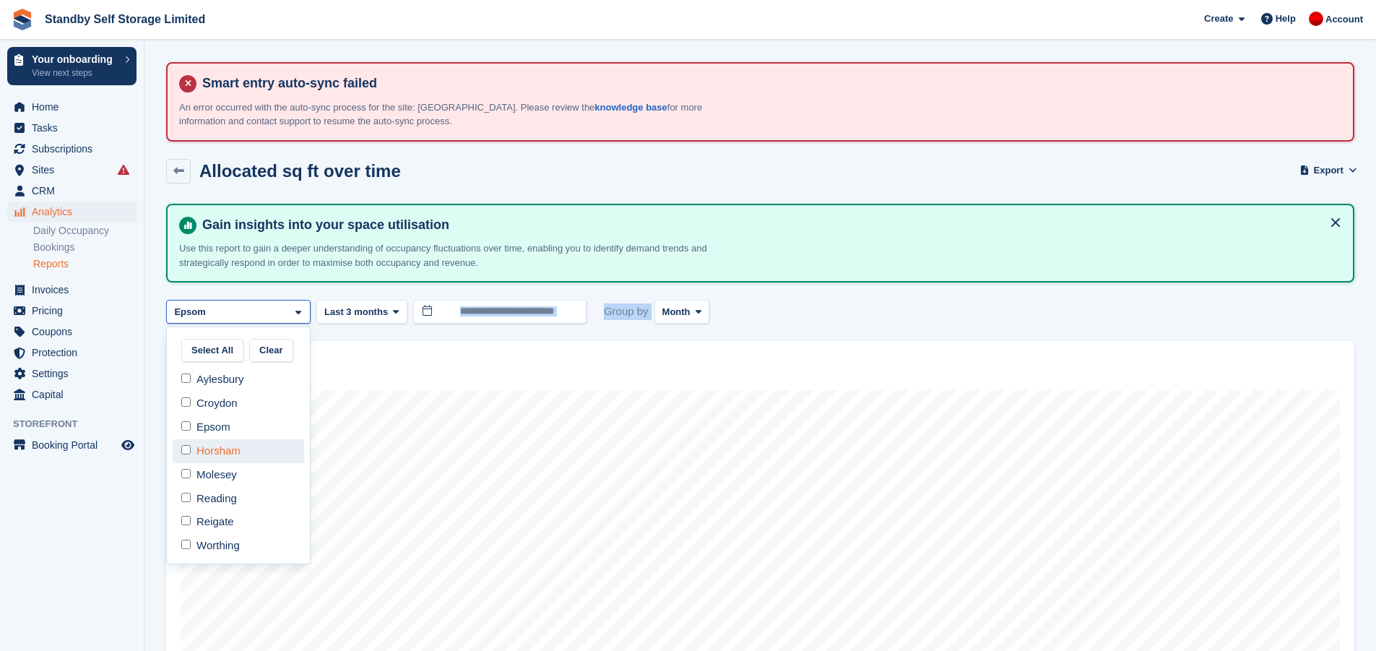
click at [230, 449] on div "Horsham" at bounding box center [238, 451] width 131 height 24
click at [225, 433] on div "Epsom" at bounding box center [238, 427] width 131 height 24
select select "****"
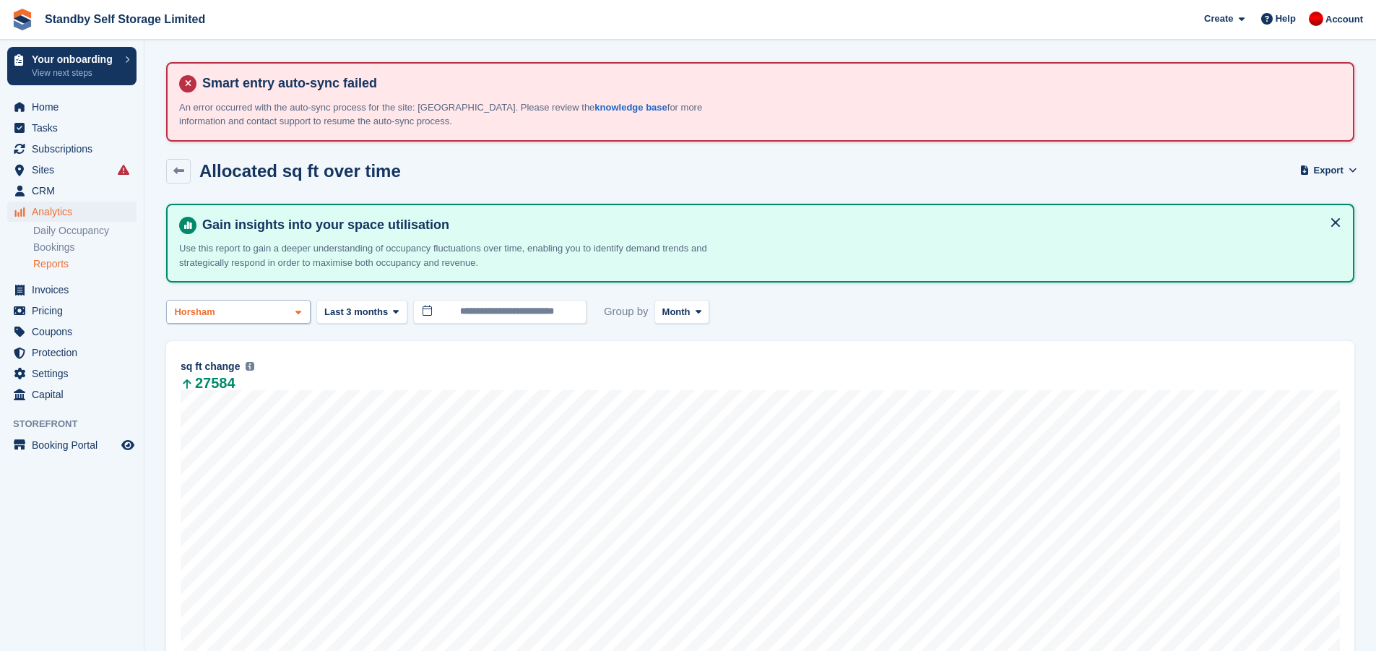
click at [275, 315] on div "Horsham" at bounding box center [238, 312] width 144 height 24
click at [241, 472] on div "Molesey" at bounding box center [238, 475] width 131 height 24
click at [240, 457] on div "Horsham" at bounding box center [238, 451] width 131 height 24
select select "****"
click at [238, 318] on div "Molesey" at bounding box center [238, 312] width 144 height 24
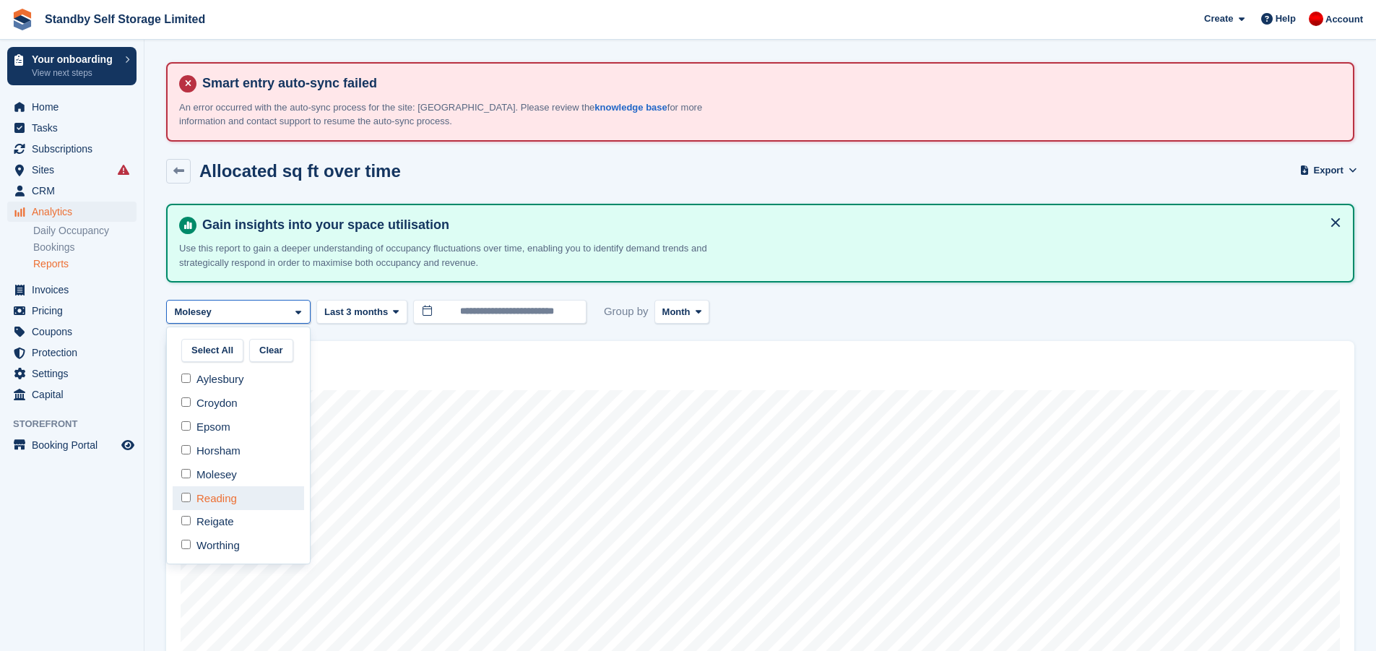
click at [223, 500] on div "Reading" at bounding box center [238, 498] width 131 height 24
click at [225, 480] on div "Molesey" at bounding box center [238, 475] width 131 height 24
select select "****"
click at [222, 301] on div "Reading" at bounding box center [238, 312] width 144 height 24
click at [226, 530] on div "Reigate" at bounding box center [238, 522] width 131 height 24
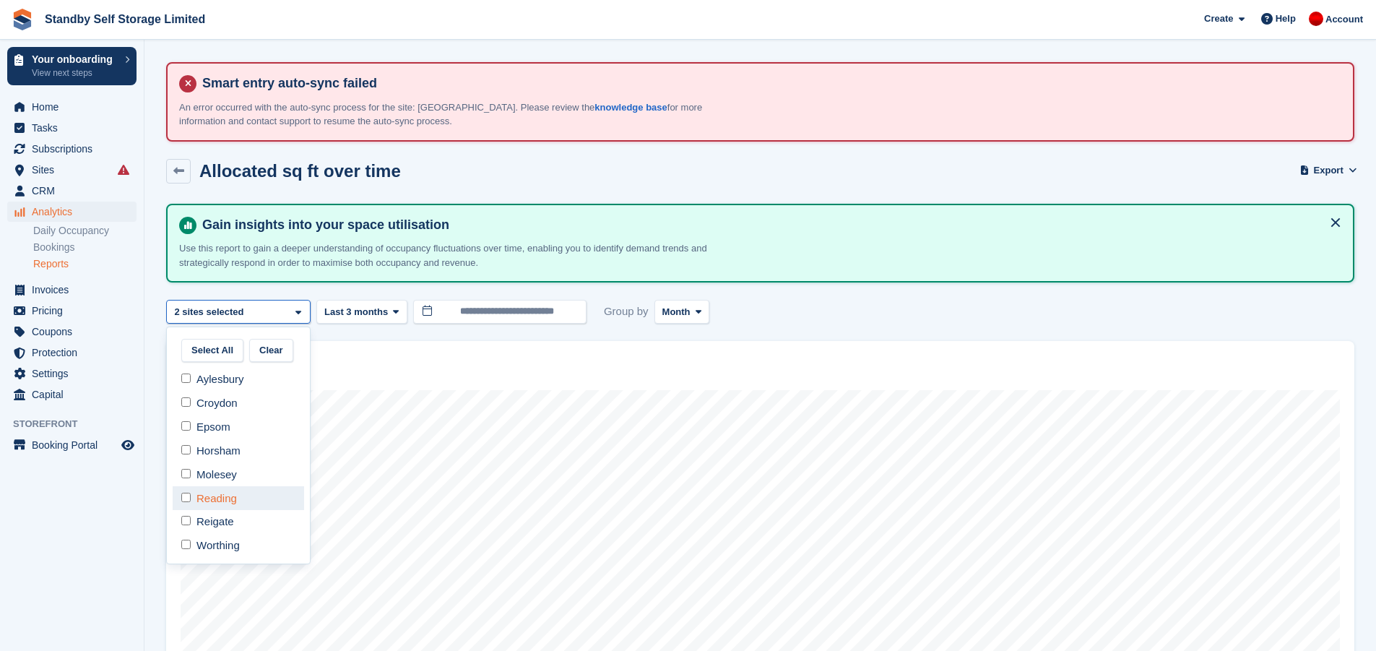
drag, startPoint x: 225, startPoint y: 500, endPoint x: 271, endPoint y: 491, distance: 47.2
click at [225, 500] on div "Reading" at bounding box center [238, 498] width 131 height 24
select select "****"
click at [230, 313] on div "Reigate" at bounding box center [238, 312] width 144 height 24
click at [201, 543] on div "Worthing" at bounding box center [238, 546] width 131 height 24
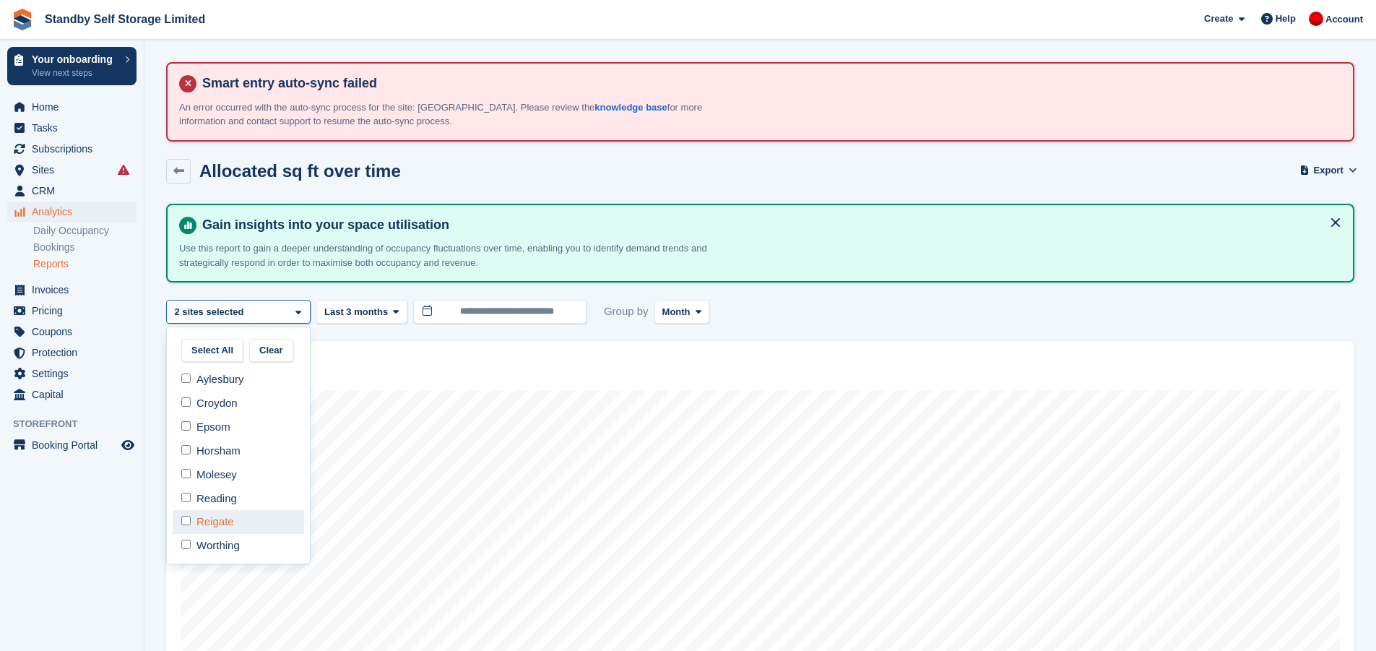
click at [201, 521] on div "Reigate" at bounding box center [238, 522] width 131 height 24
select select "****"
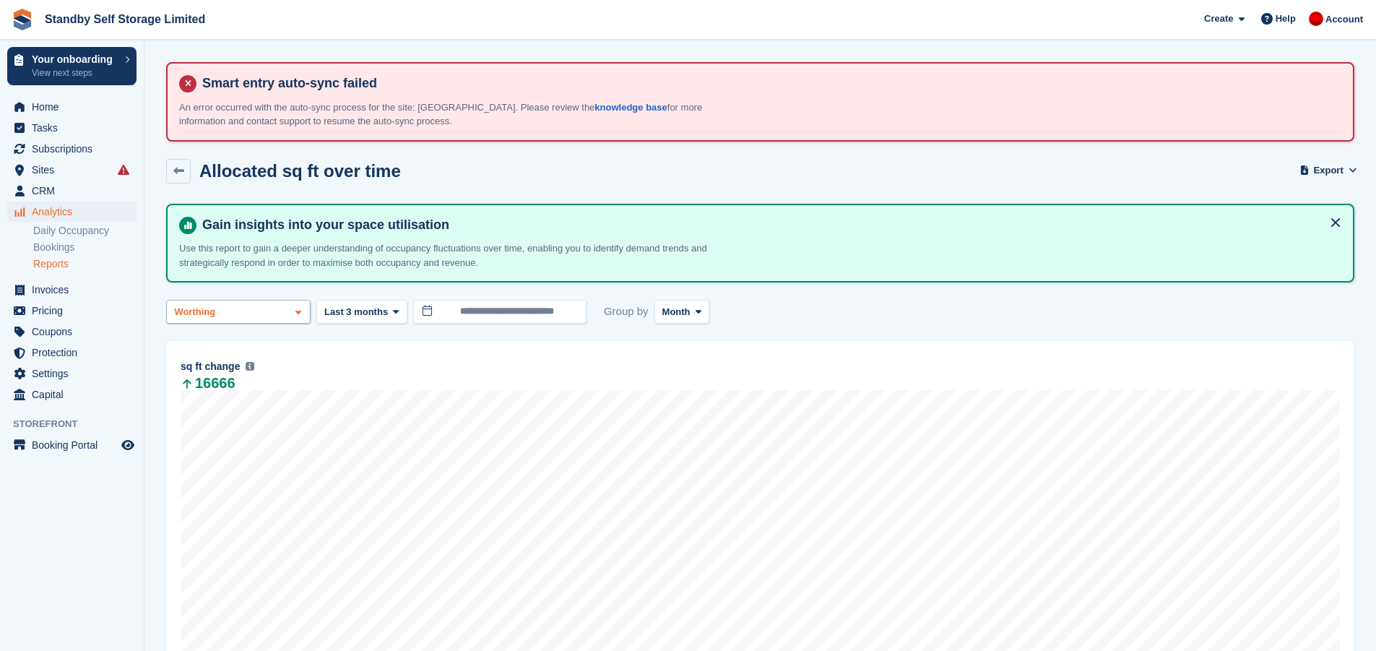
click at [225, 313] on div "Worthing" at bounding box center [238, 312] width 144 height 24
click at [220, 356] on button "Select All" at bounding box center [212, 351] width 62 height 24
click at [69, 203] on span "Analytics" at bounding box center [75, 211] width 87 height 20
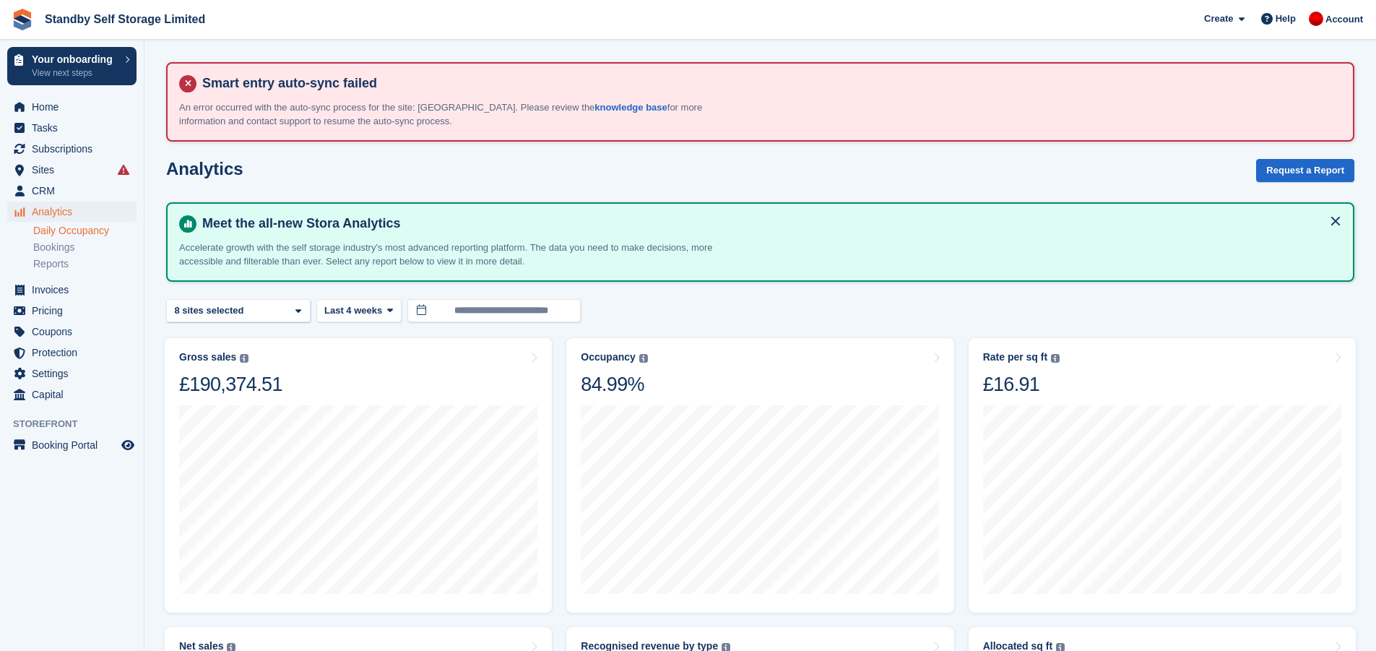
click at [77, 235] on link "Daily Occupancy" at bounding box center [84, 231] width 103 height 14
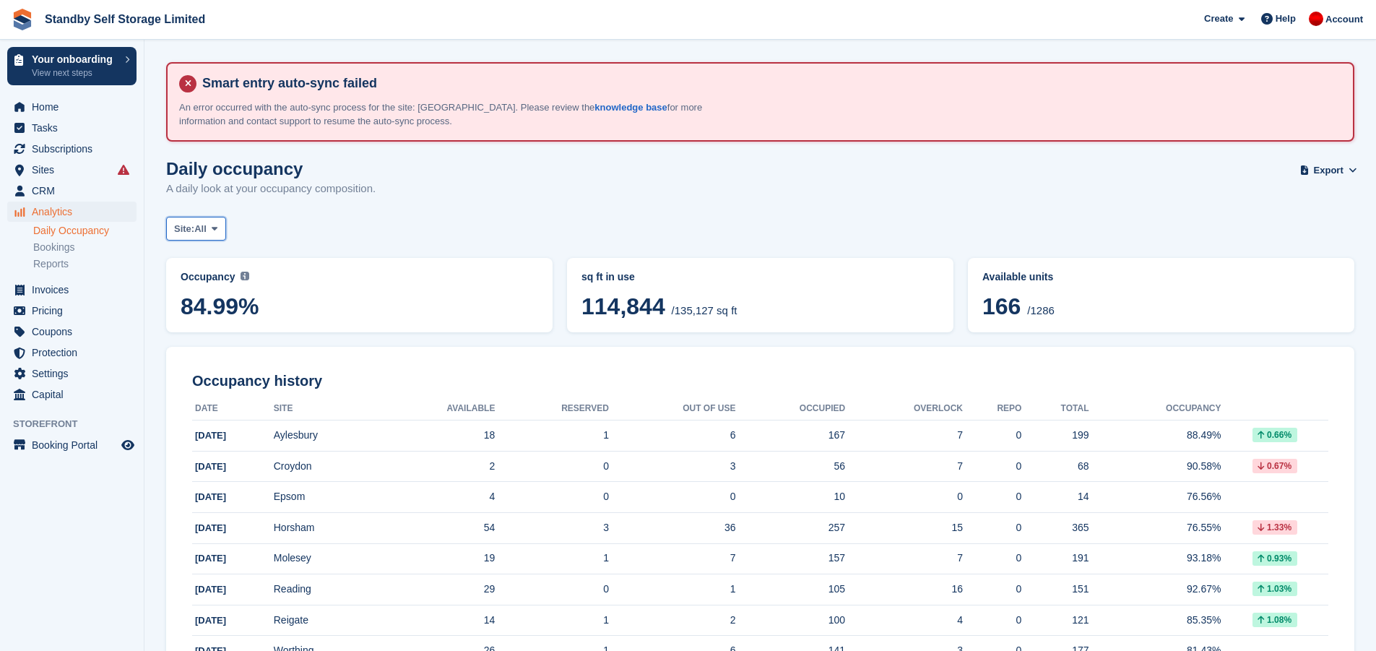
click at [206, 231] on span "All" at bounding box center [200, 229] width 12 height 14
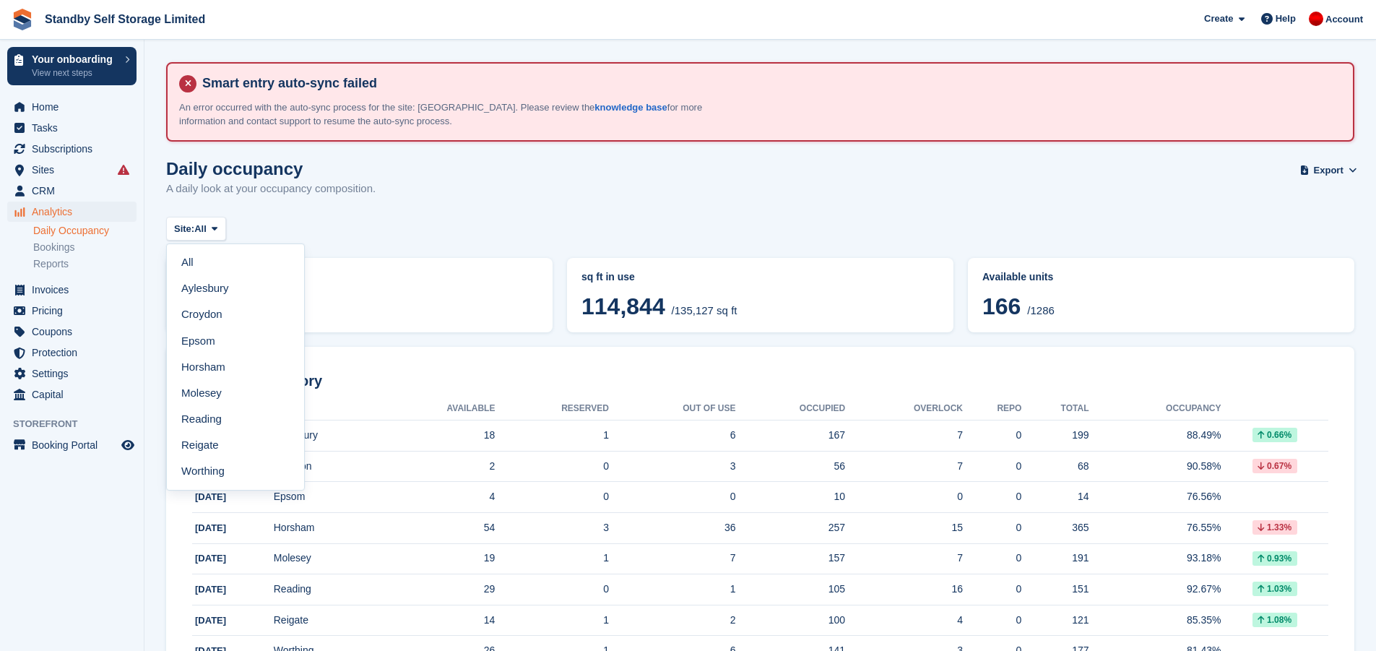
click at [330, 222] on div "Site: All All Aylesbury Croydon Epsom Horsham Molesey Reading Reigate Worthing" at bounding box center [760, 229] width 1188 height 24
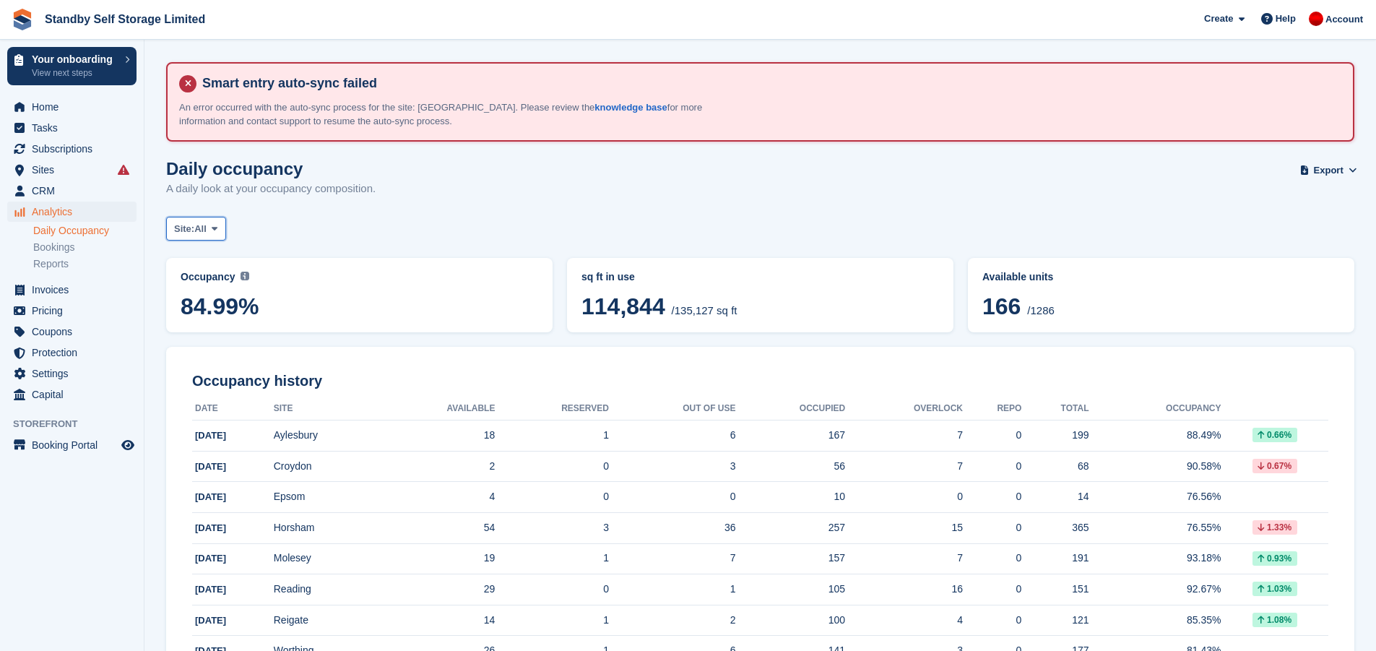
click at [209, 225] on button "Site: All" at bounding box center [196, 229] width 60 height 24
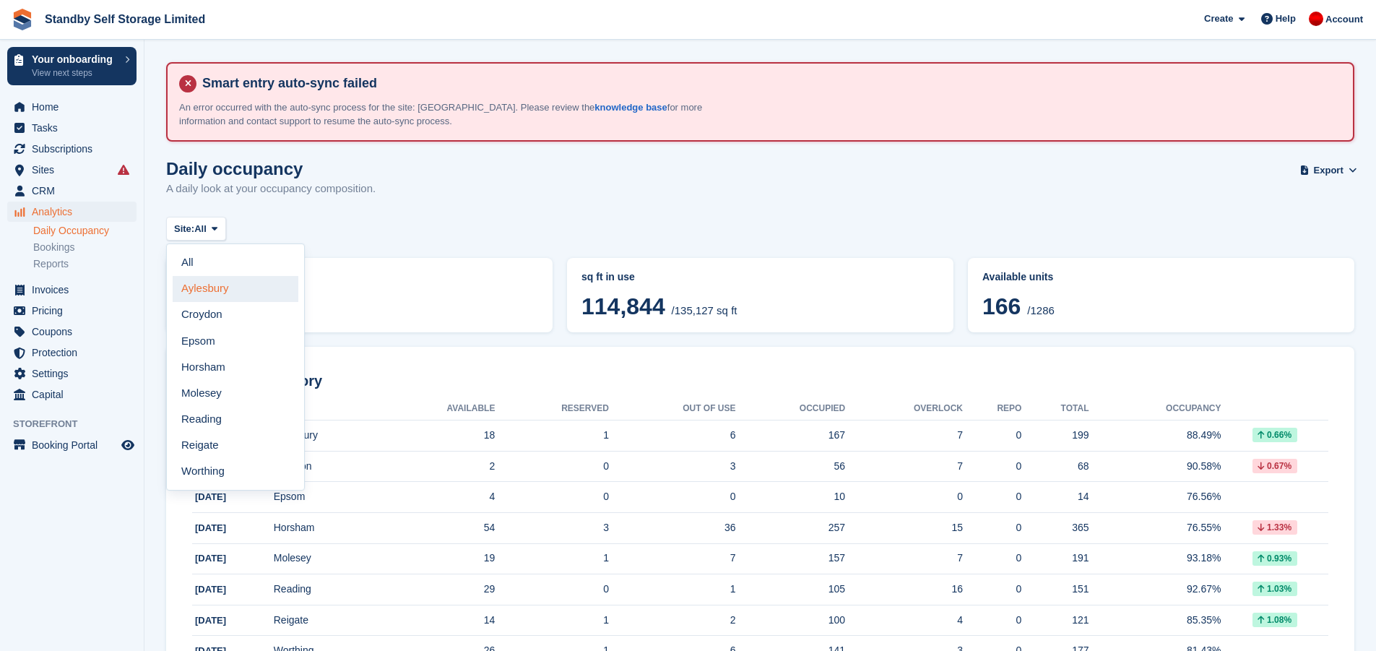
click at [214, 282] on link "Aylesbury" at bounding box center [236, 289] width 126 height 26
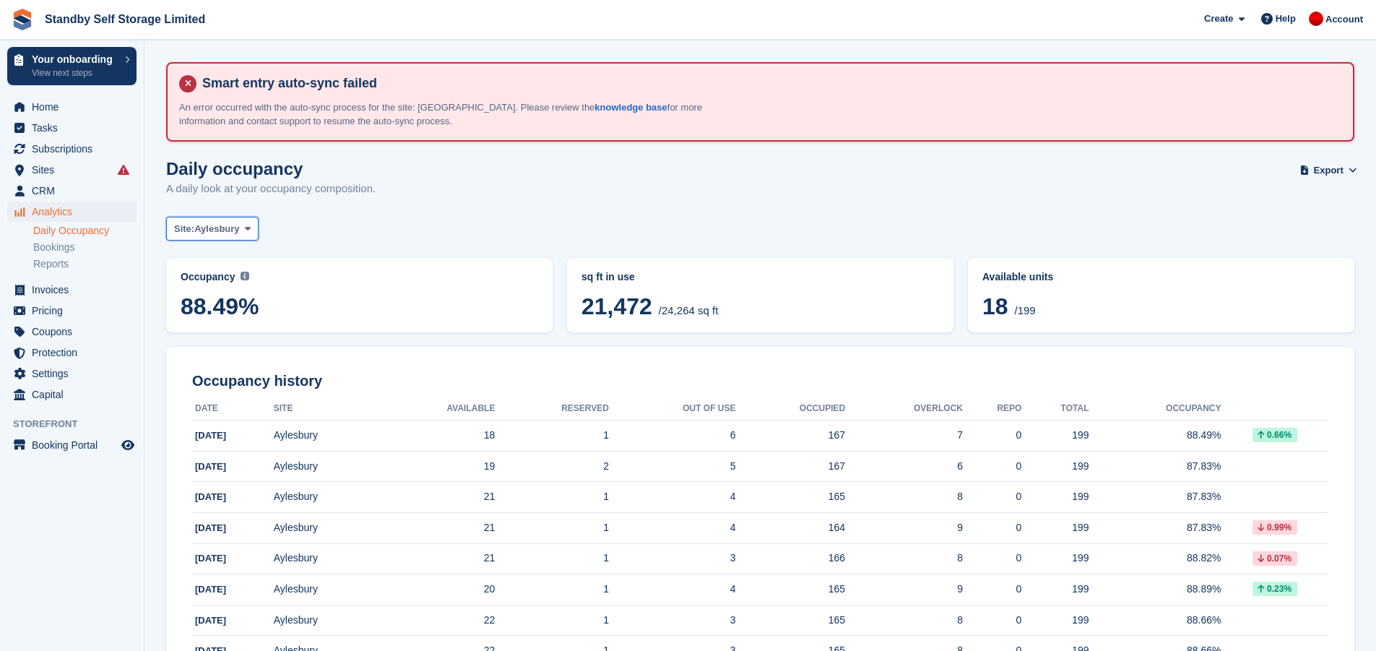
click at [233, 222] on span "Aylesbury" at bounding box center [216, 229] width 45 height 14
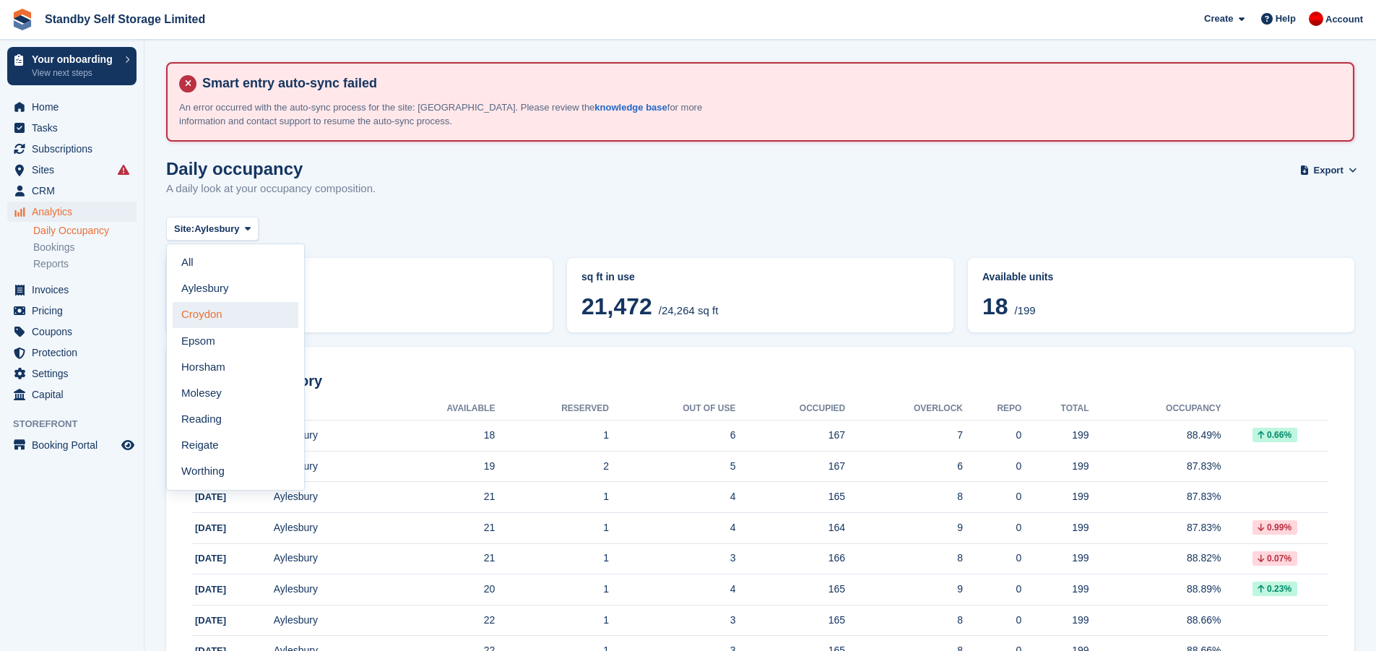
click at [248, 307] on link "Croydon" at bounding box center [236, 315] width 126 height 26
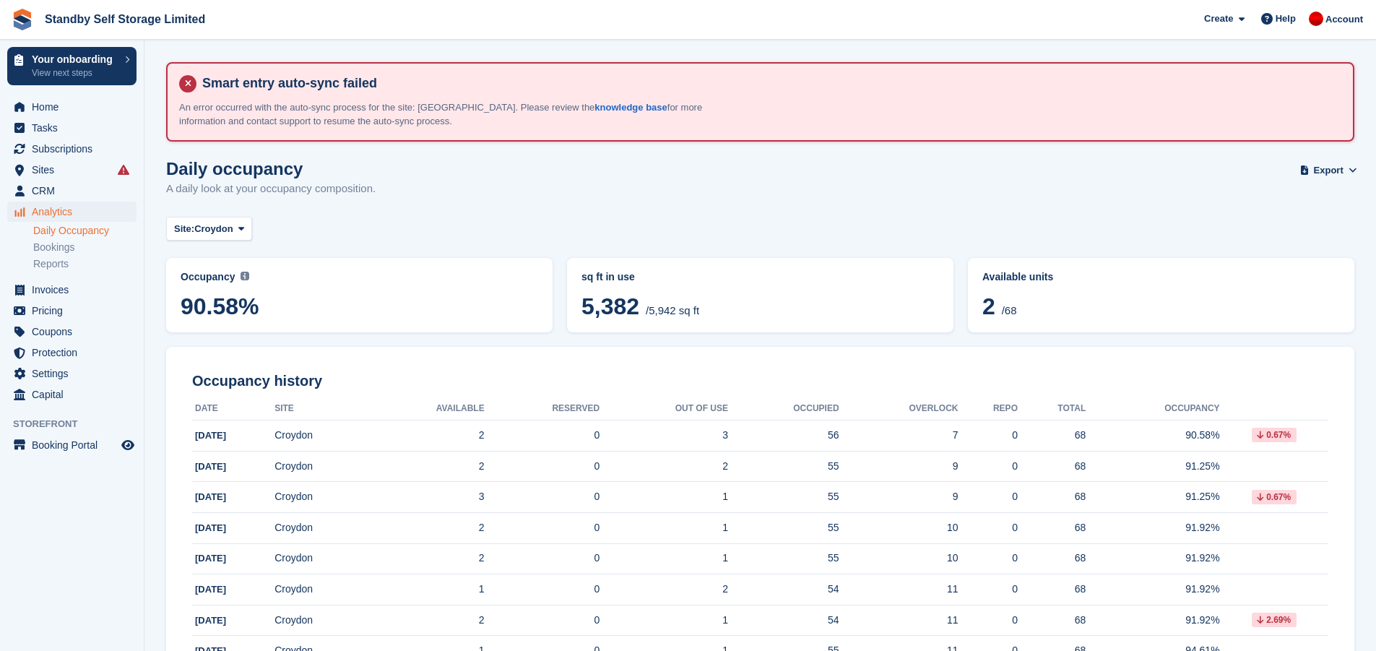
drag, startPoint x: 641, startPoint y: 310, endPoint x: 674, endPoint y: 303, distance: 34.0
click at [570, 310] on div "sq ft in use 5,382 /5,942 sq ft" at bounding box center [760, 295] width 386 height 74
click at [763, 306] on span "5,382 /5,942 sq ft" at bounding box center [759, 308] width 357 height 30
drag, startPoint x: 1001, startPoint y: 309, endPoint x: 906, endPoint y: 305, distance: 95.4
click at [906, 305] on div "Occupancy Current percentage of all currently allocated units in terms of area.…" at bounding box center [760, 295] width 1188 height 74
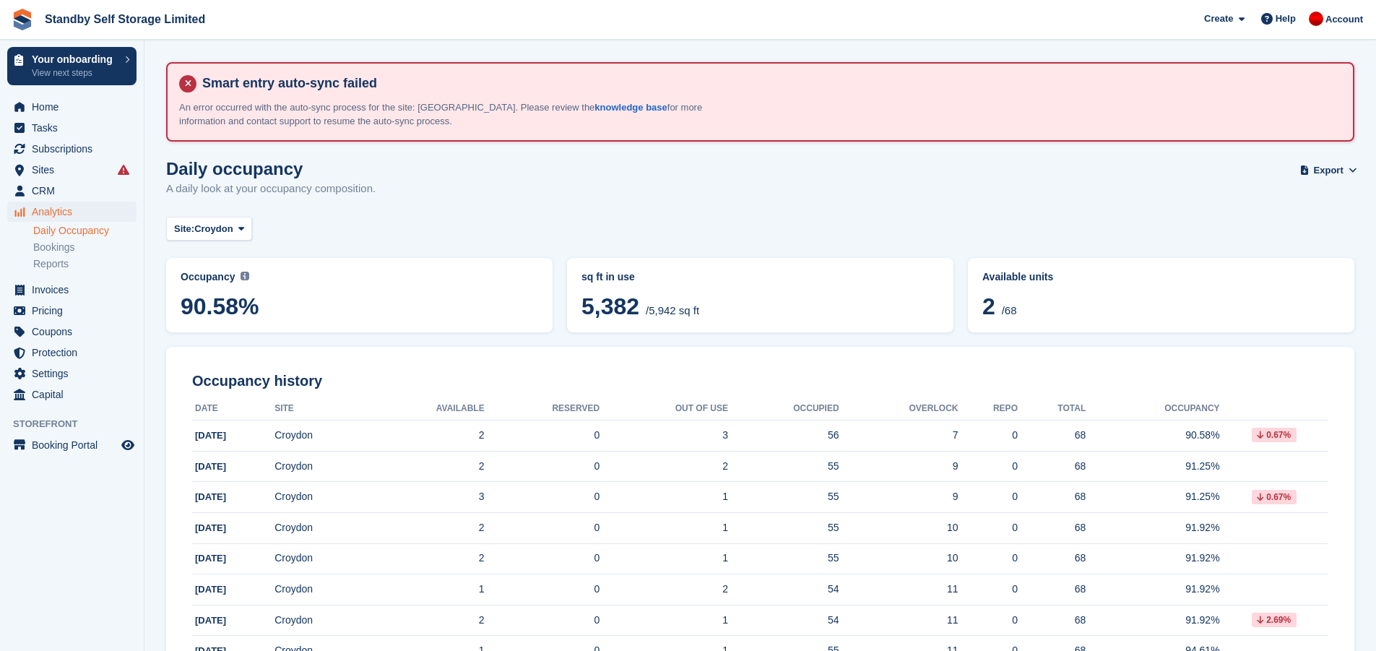
click at [820, 312] on span "5,382 /5,942 sq ft" at bounding box center [759, 308] width 357 height 30
drag, startPoint x: 638, startPoint y: 312, endPoint x: 564, endPoint y: 312, distance: 73.7
click at [564, 312] on div "Occupancy Current percentage of all currently allocated units in terms of area.…" at bounding box center [760, 295] width 1188 height 74
click at [484, 299] on span "90.58%" at bounding box center [359, 306] width 357 height 26
click at [241, 224] on icon at bounding box center [241, 228] width 6 height 9
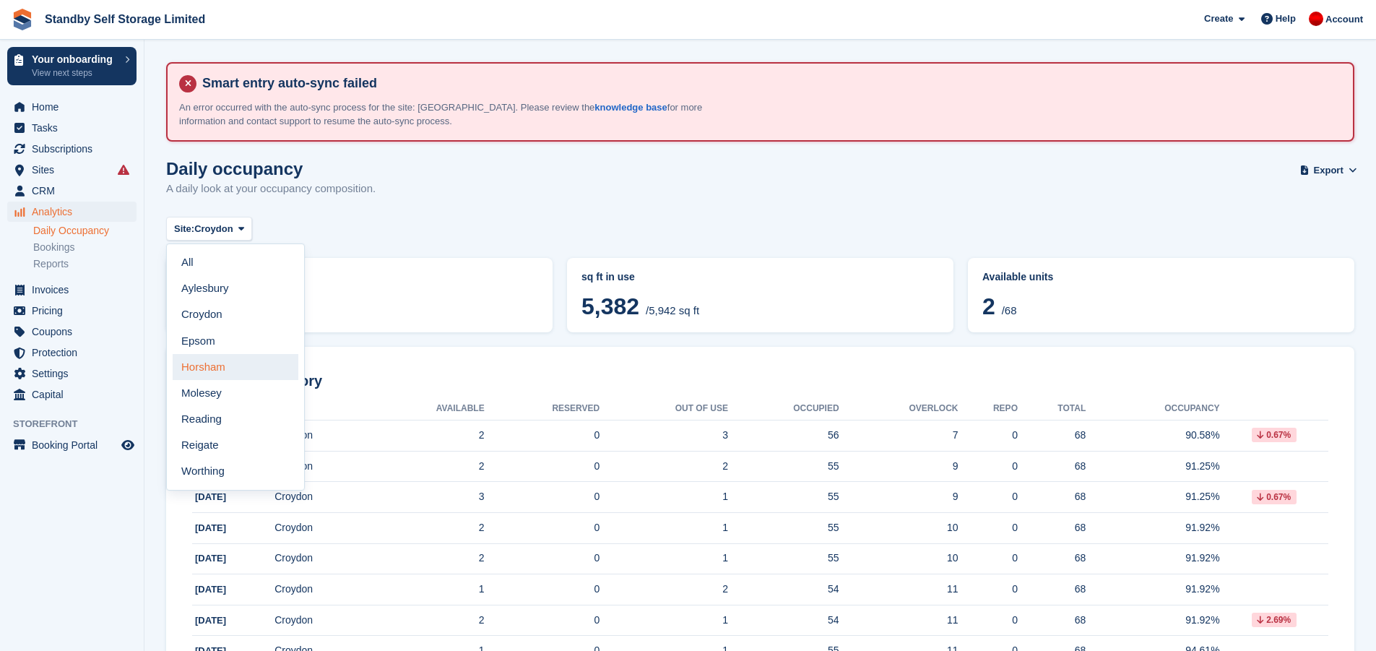
click at [240, 365] on link "Horsham" at bounding box center [236, 367] width 126 height 26
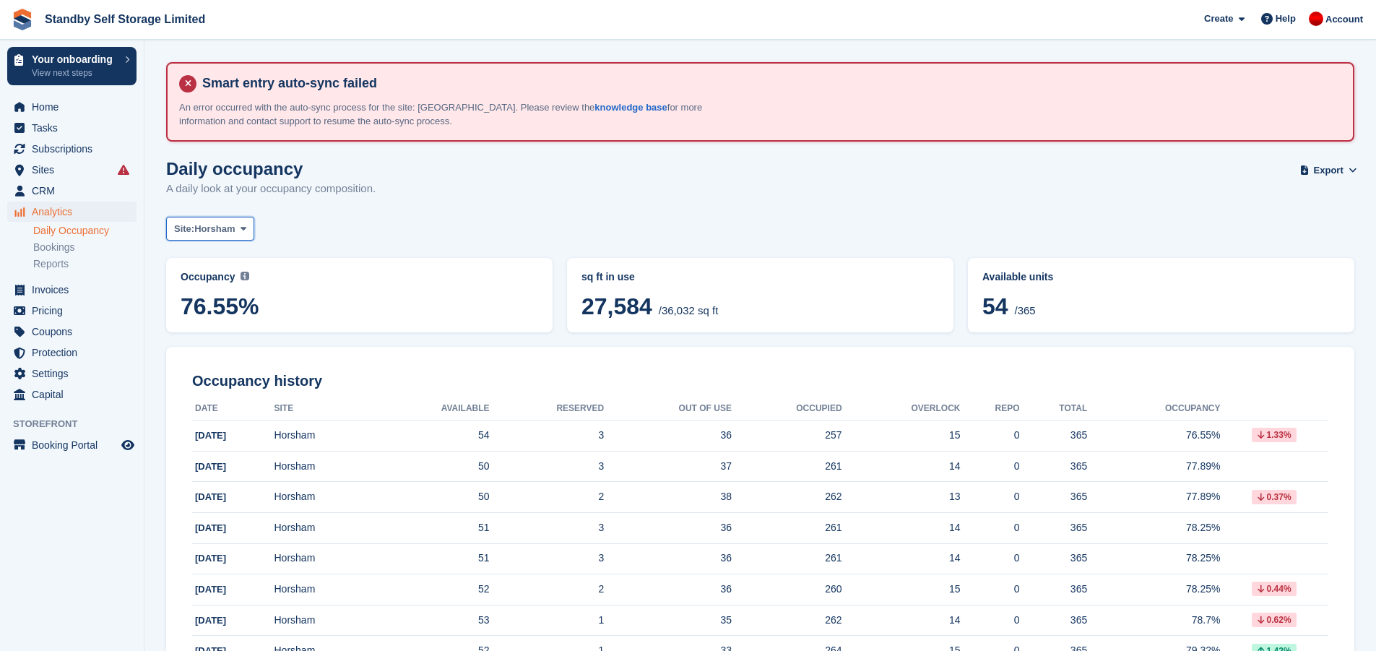
click at [214, 227] on span "Horsham" at bounding box center [214, 229] width 40 height 14
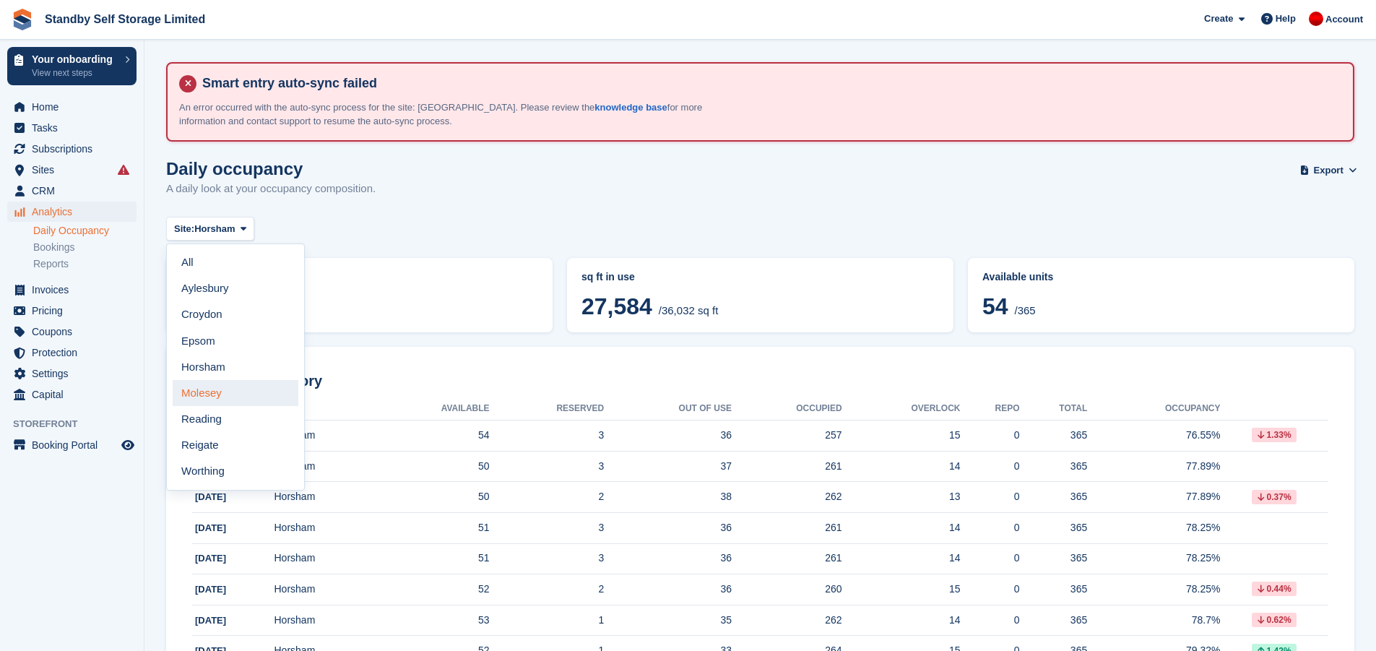
click at [230, 402] on link "Molesey" at bounding box center [236, 393] width 126 height 26
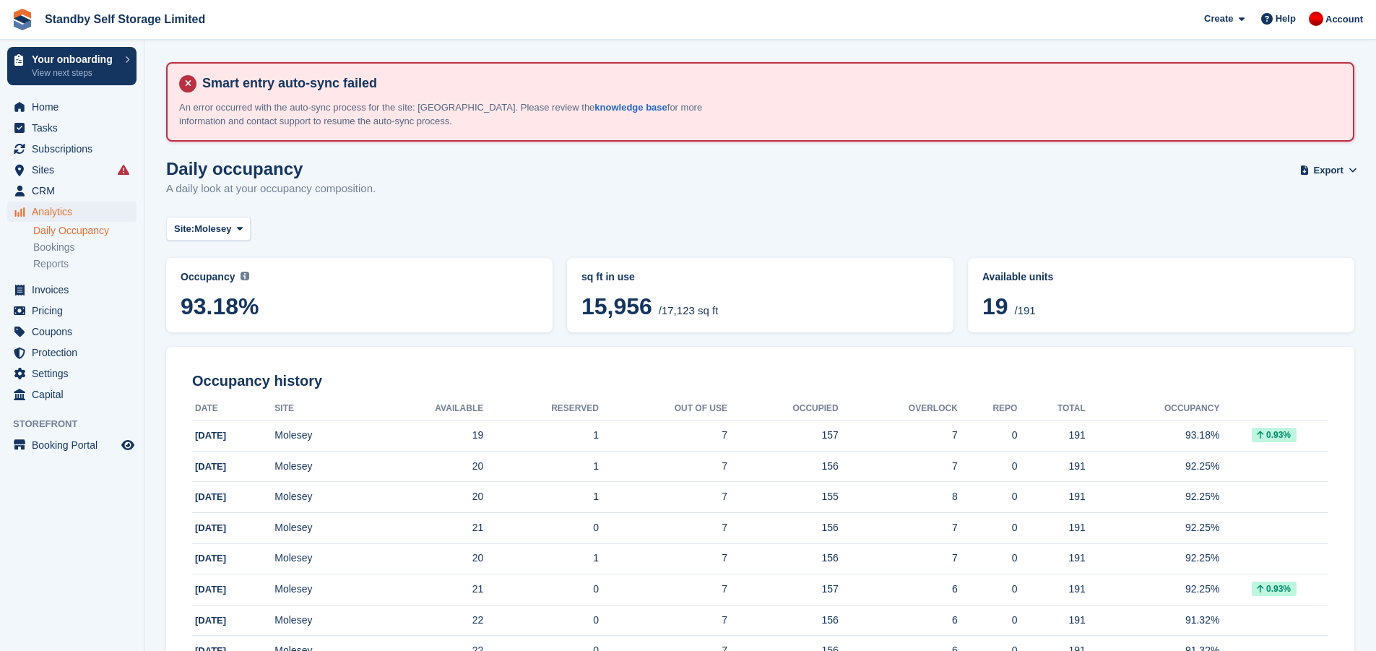
click at [407, 225] on div "Site: Molesey All Aylesbury Croydon Epsom Horsham Molesey Reading Reigate Worth…" at bounding box center [760, 229] width 1188 height 24
click at [690, 313] on span "/17,123 sq ft" at bounding box center [689, 310] width 60 height 12
click at [233, 229] on button "Site: Molesey" at bounding box center [208, 229] width 84 height 24
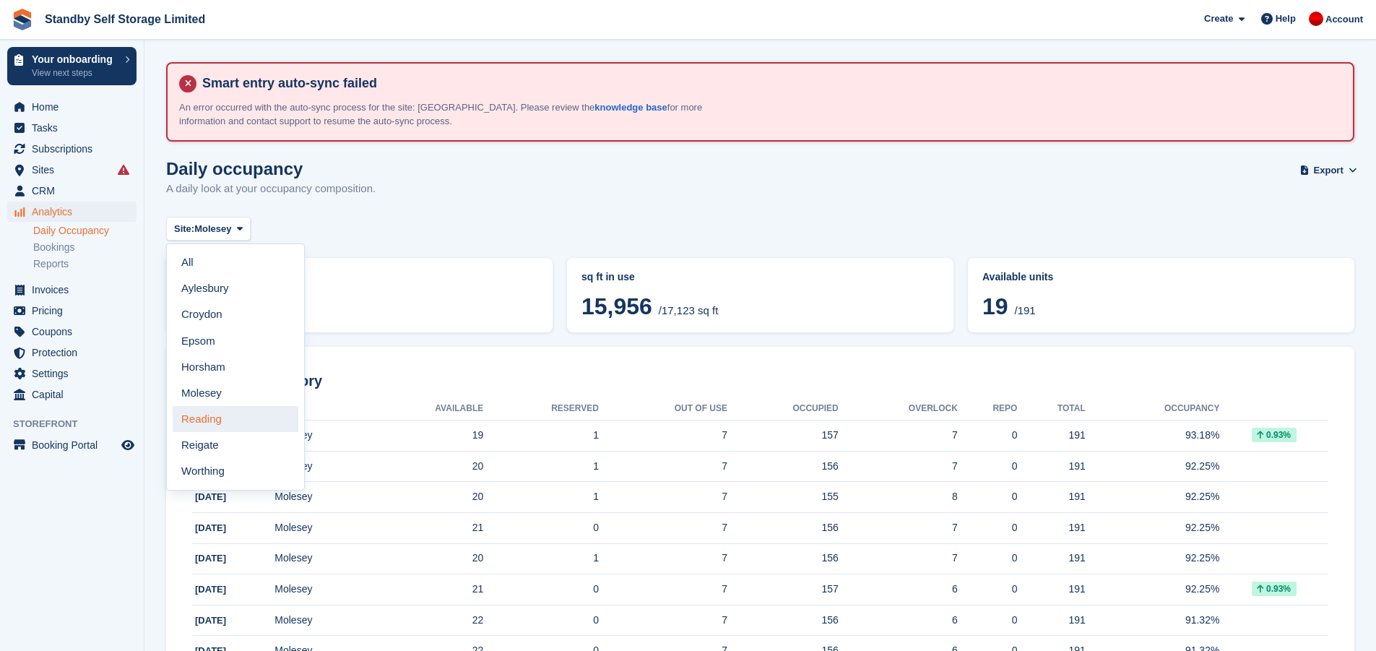
click at [249, 425] on link "Reading" at bounding box center [236, 419] width 126 height 26
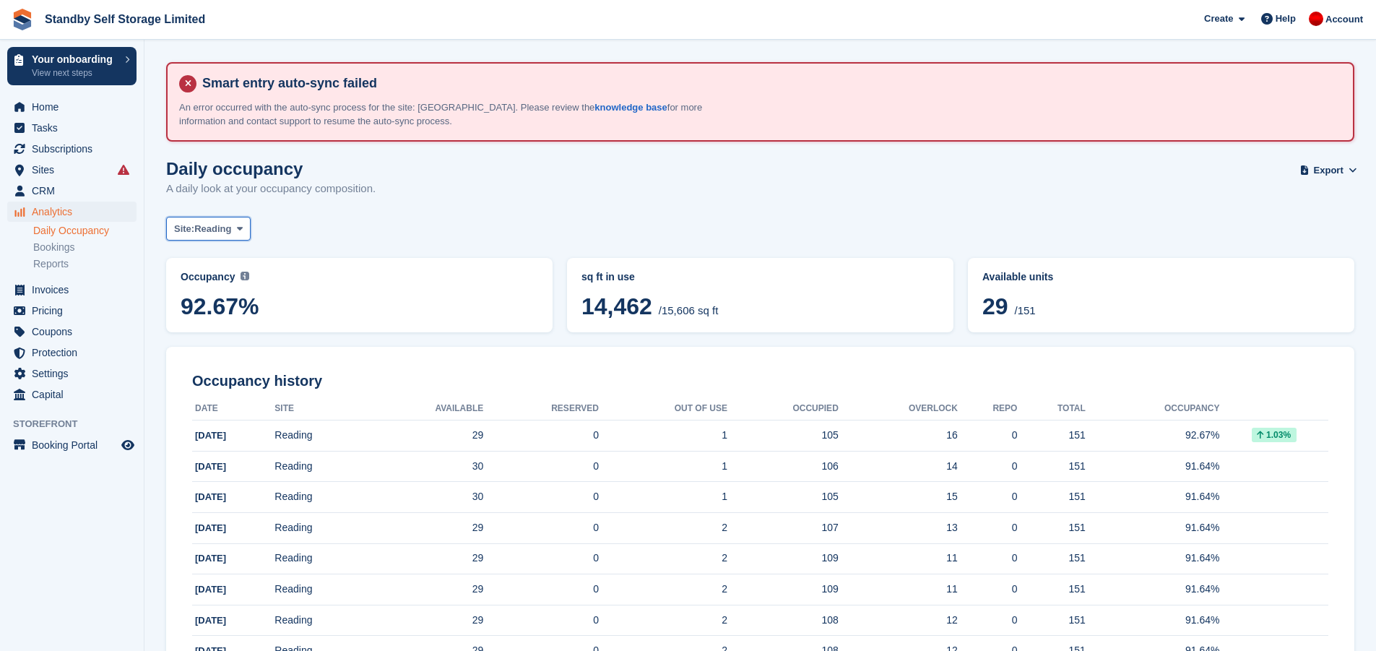
click at [220, 222] on span "Reading" at bounding box center [212, 229] width 37 height 14
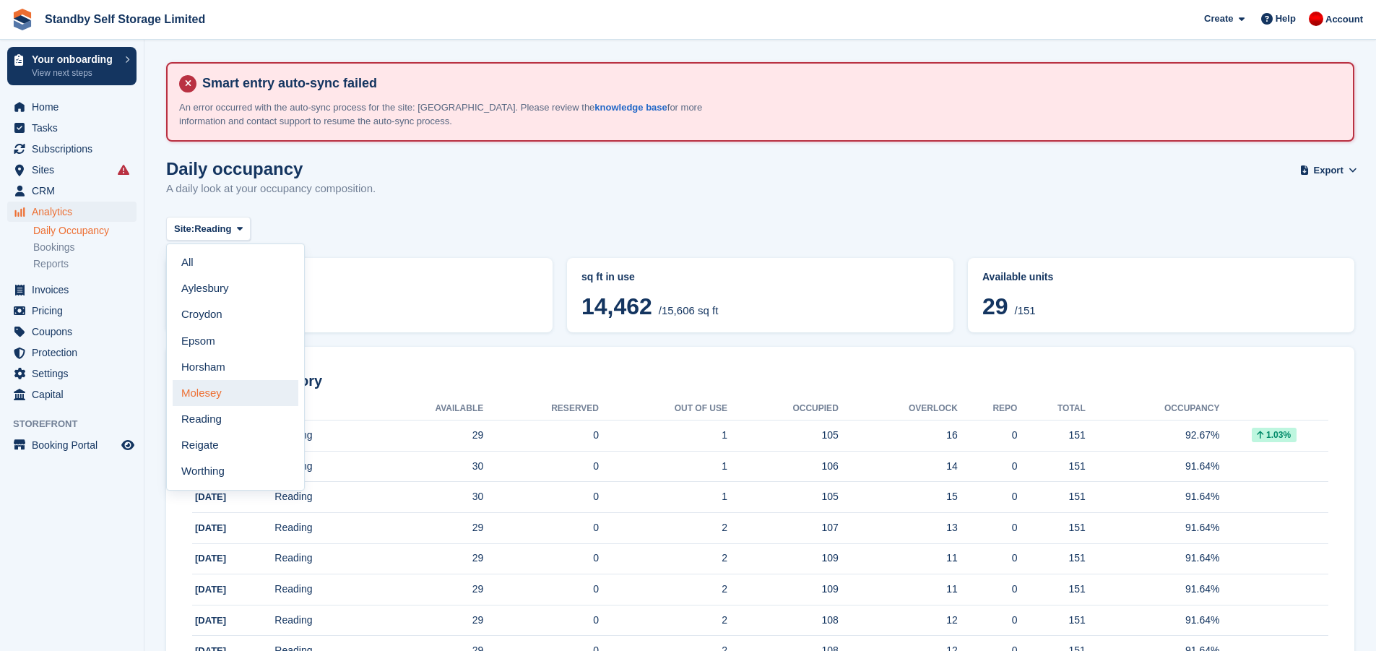
click at [239, 397] on link "Molesey" at bounding box center [236, 393] width 126 height 26
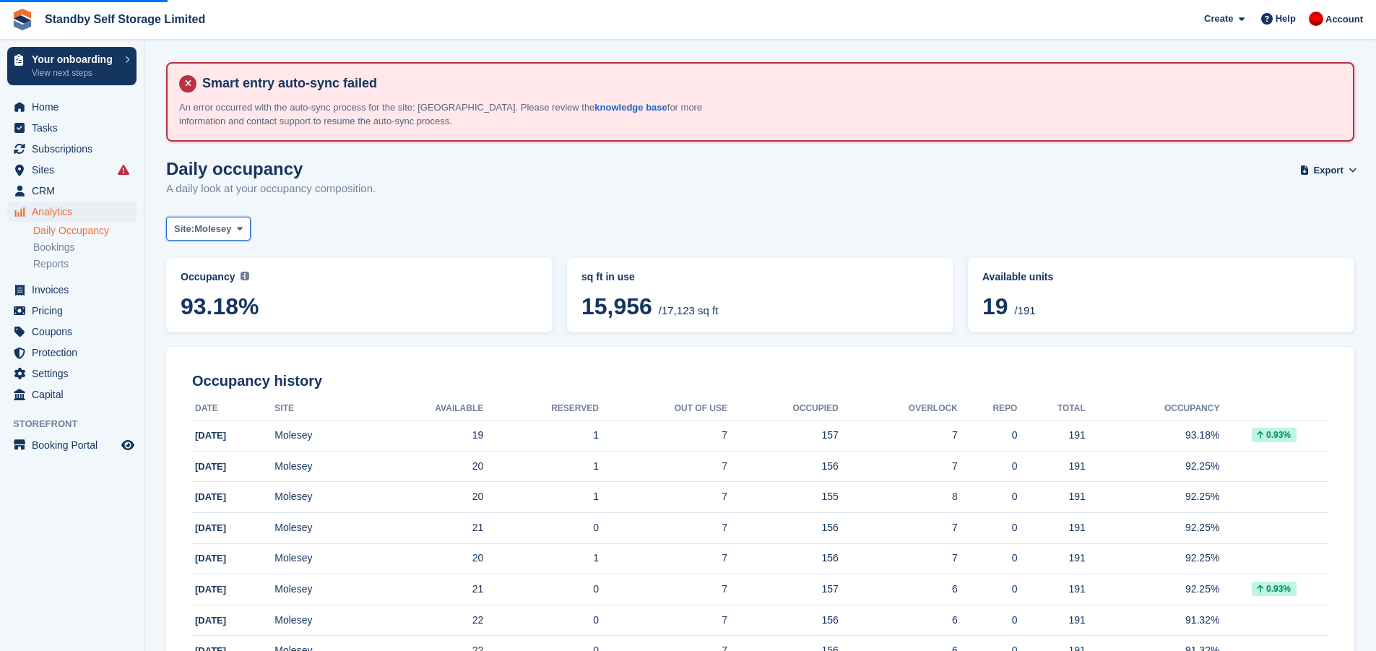
click at [231, 227] on span "Molesey" at bounding box center [212, 229] width 37 height 14
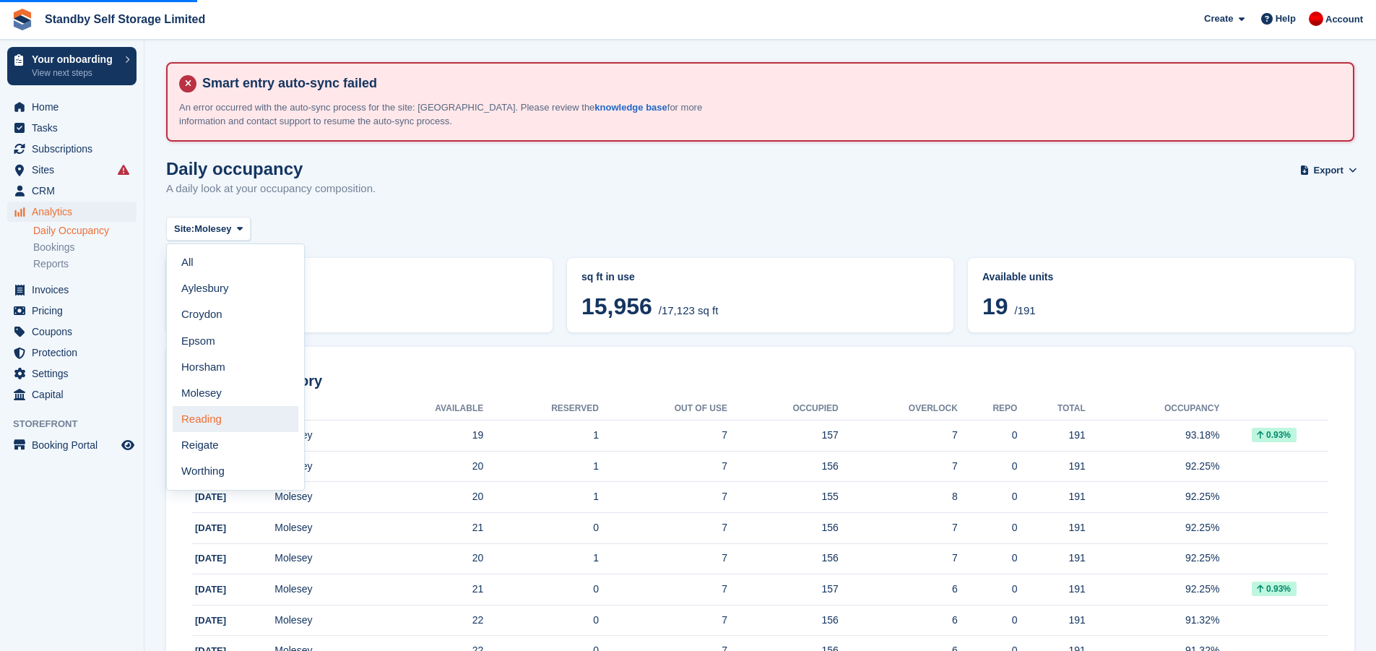
click at [230, 413] on link "Reading" at bounding box center [236, 419] width 126 height 26
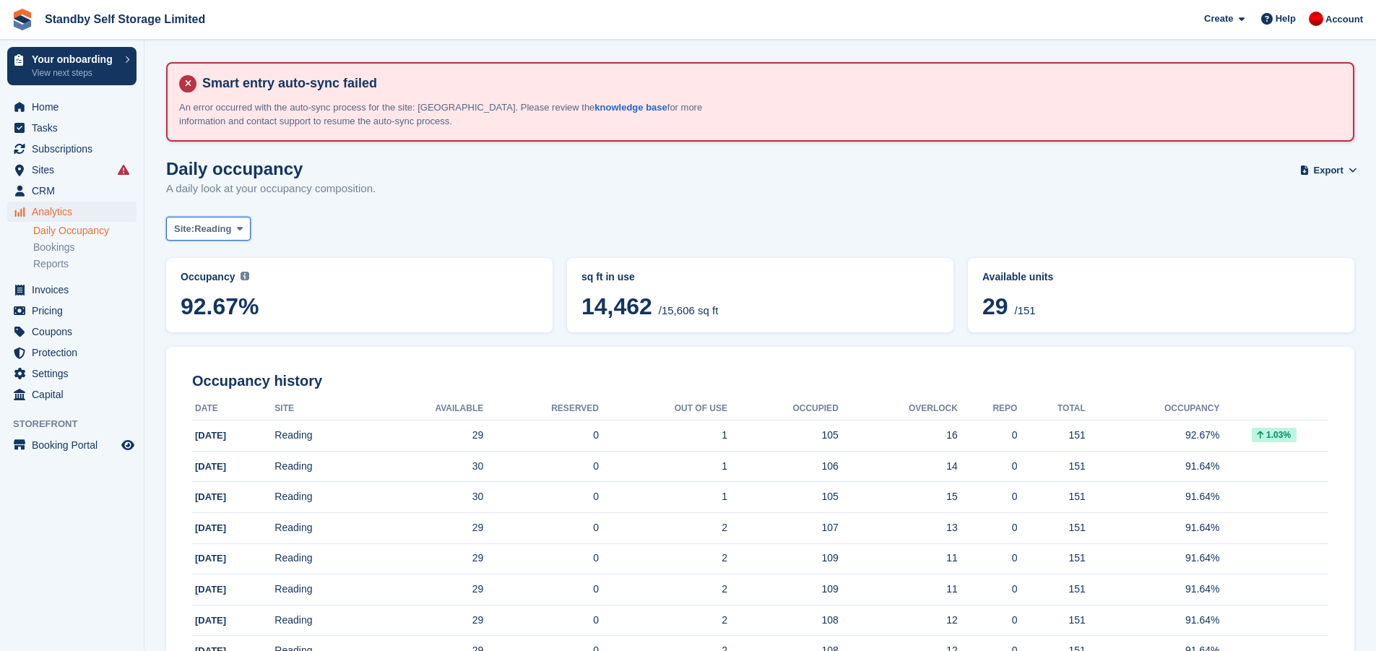
click at [237, 234] on span at bounding box center [240, 228] width 12 height 12
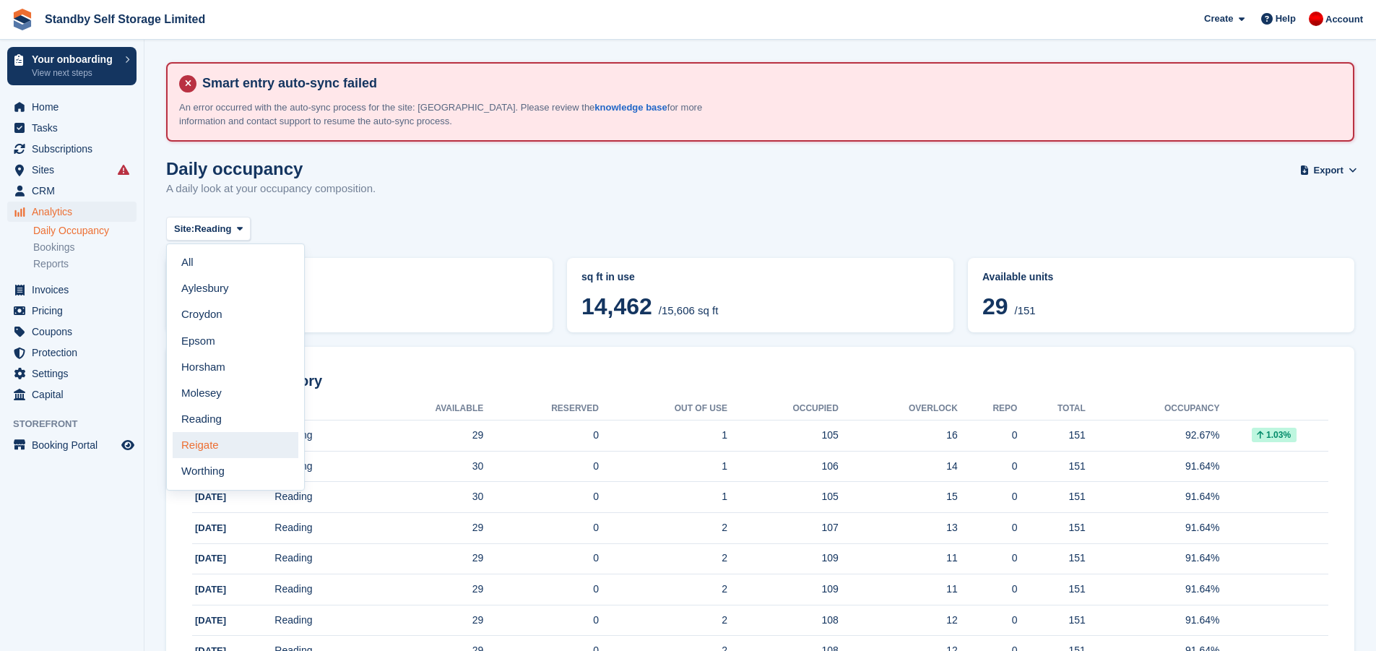
click at [223, 441] on link "Reigate" at bounding box center [236, 445] width 126 height 26
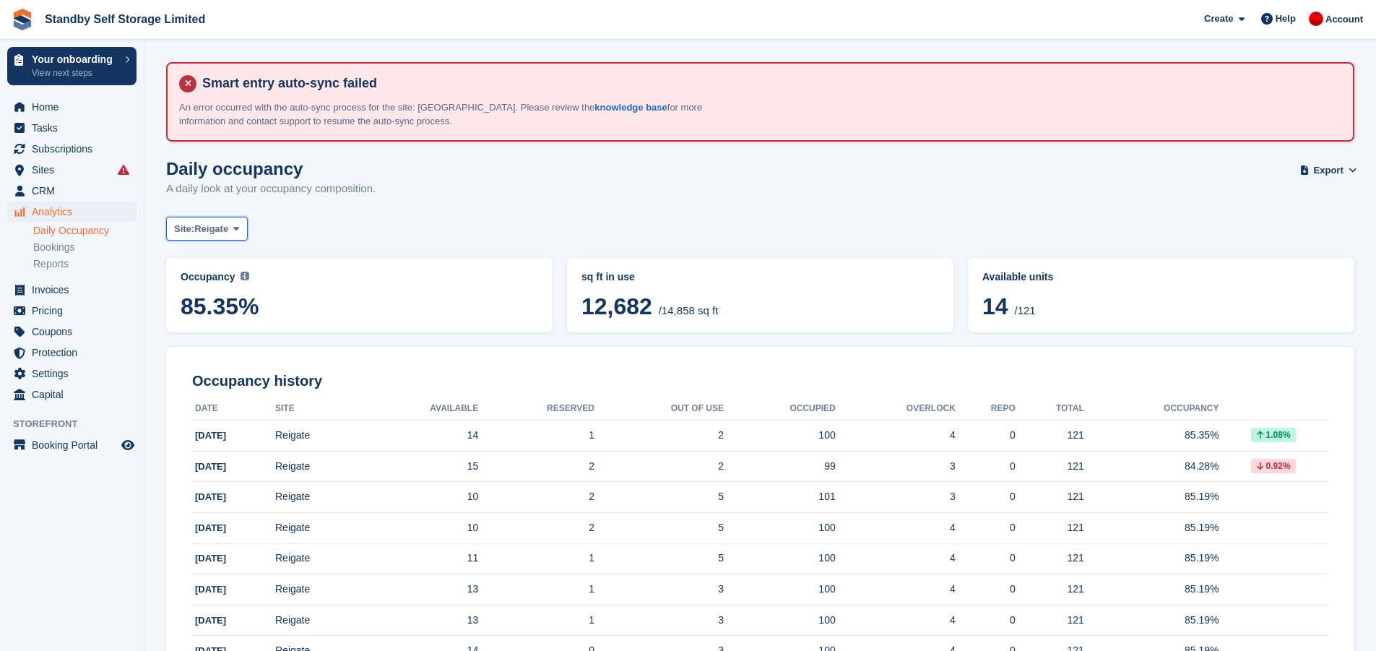
click at [222, 230] on span "Reigate" at bounding box center [211, 229] width 34 height 14
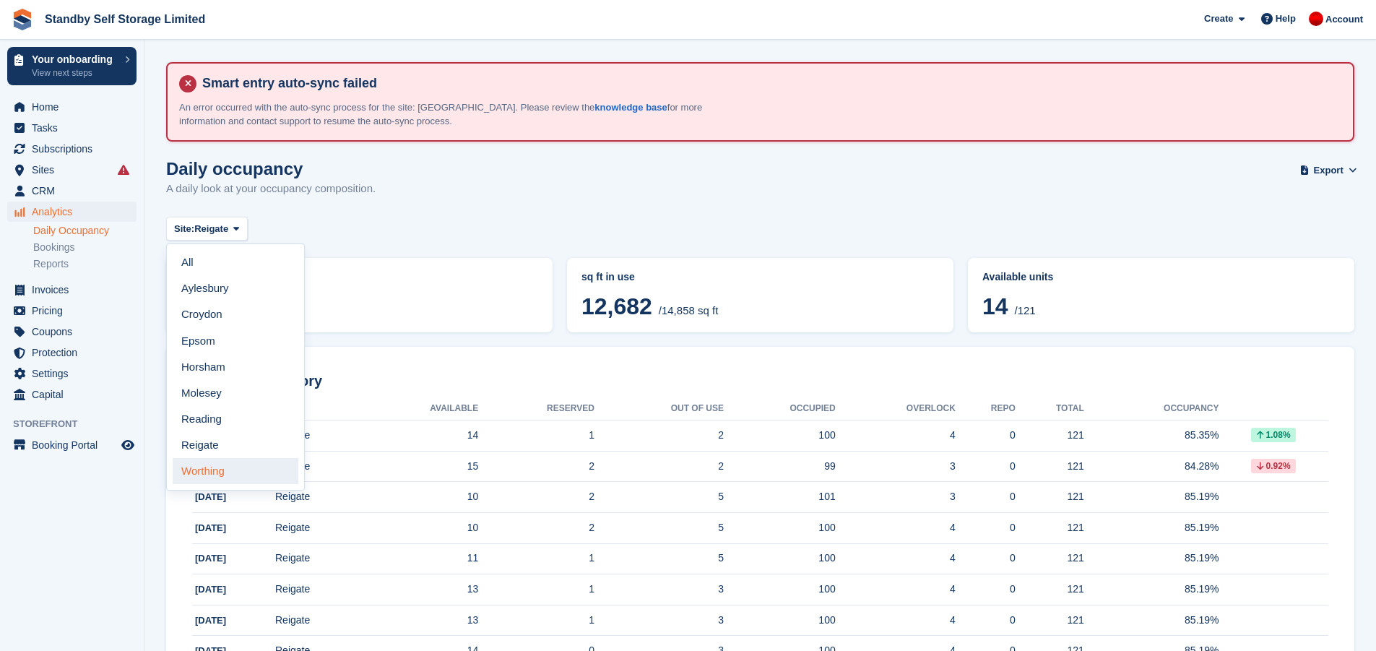
click at [227, 477] on link "Worthing" at bounding box center [236, 471] width 126 height 26
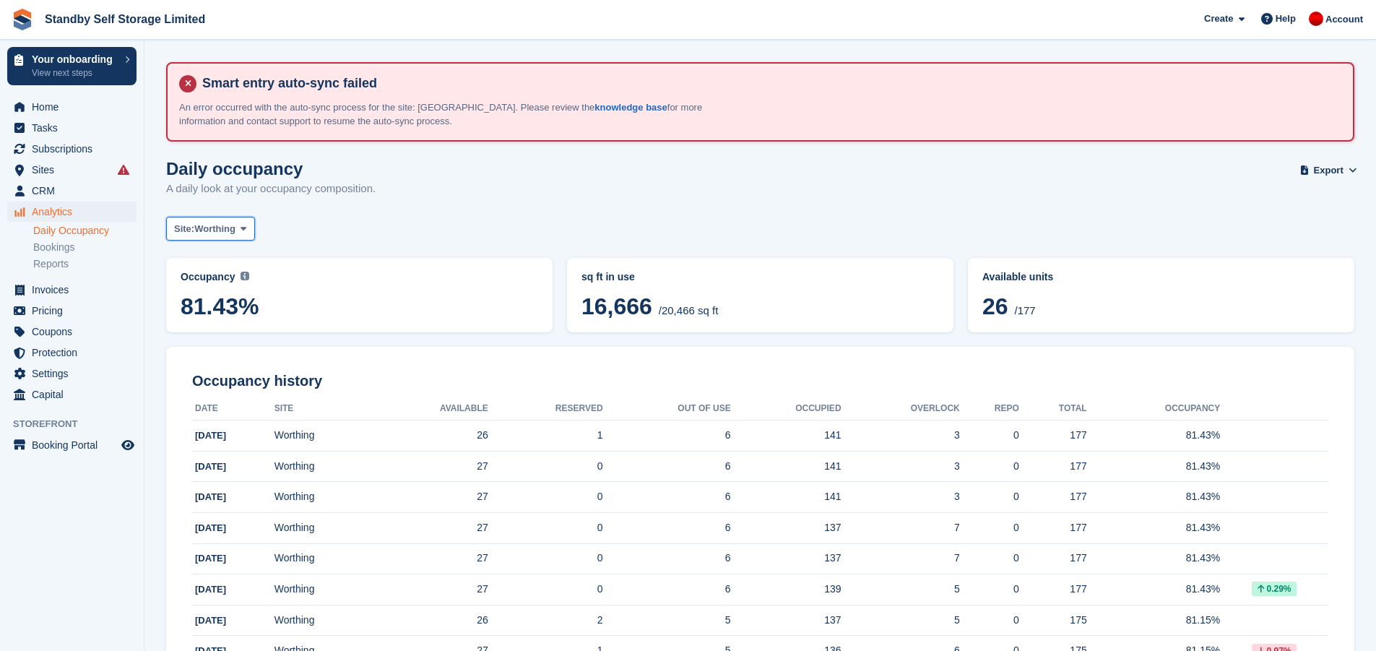
click at [235, 233] on span "Worthing" at bounding box center [214, 229] width 41 height 14
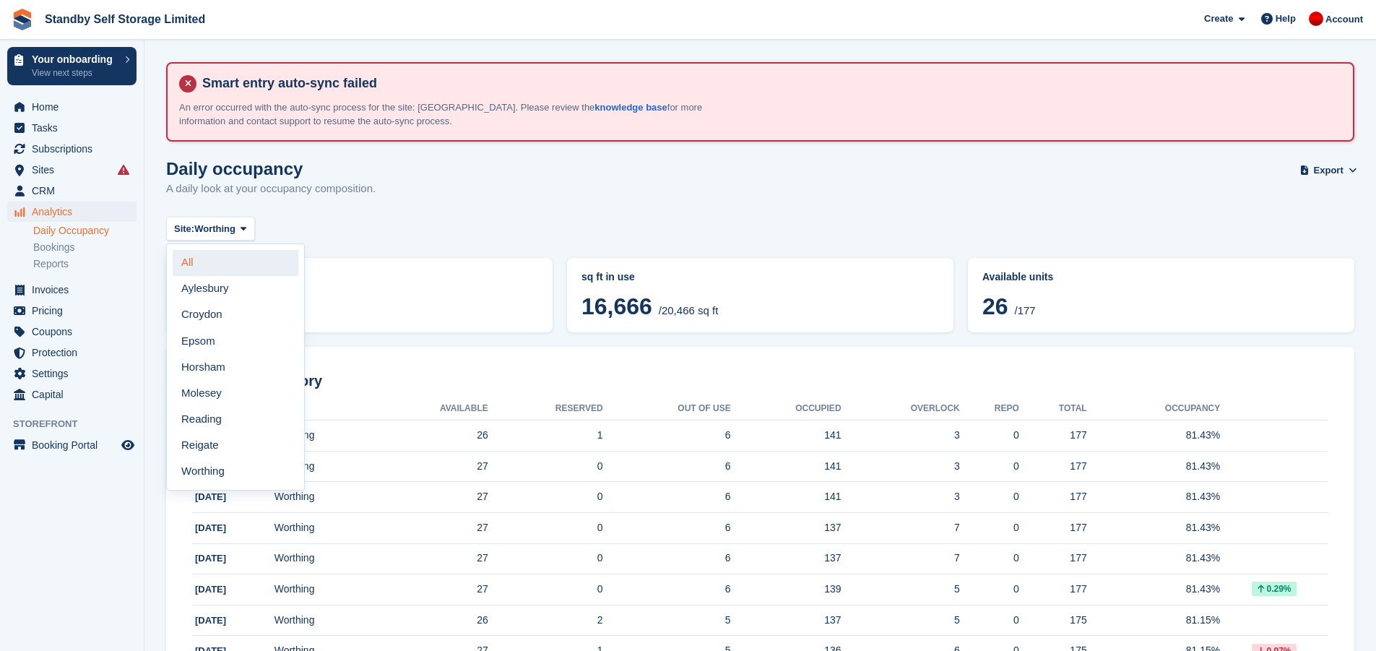
click at [216, 263] on link "All" at bounding box center [236, 263] width 126 height 26
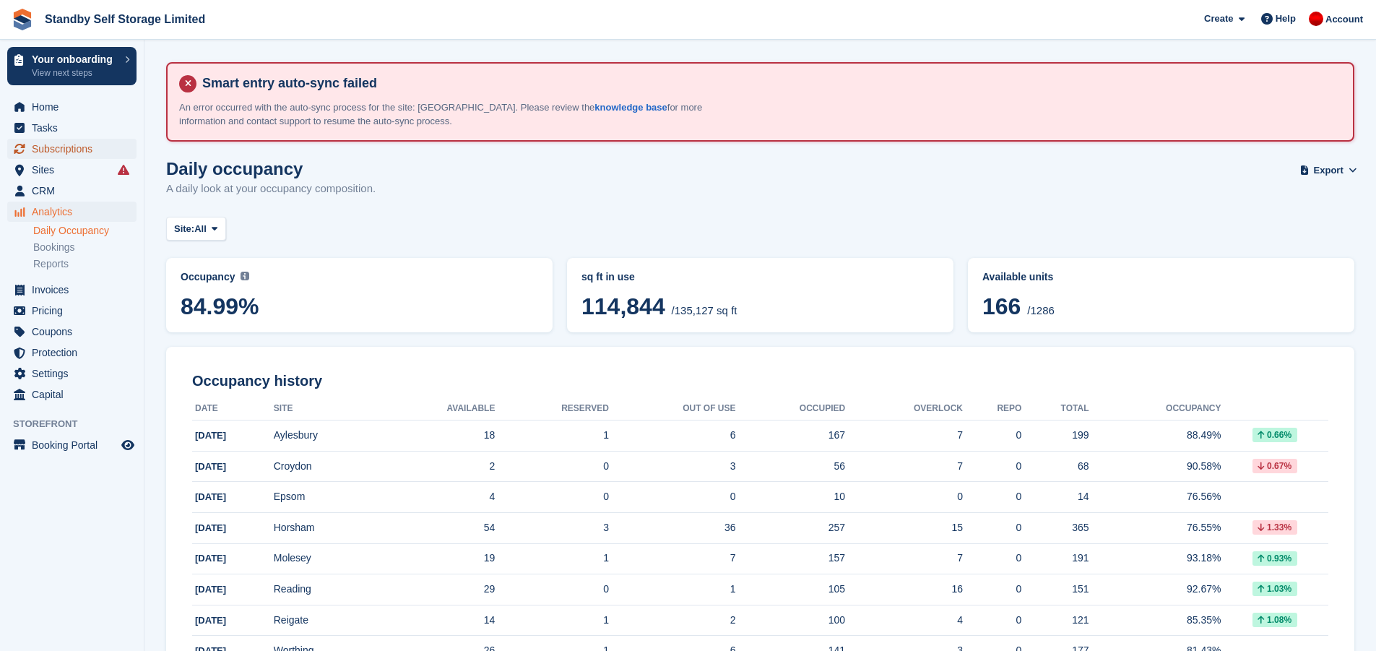
click at [87, 149] on span "Subscriptions" at bounding box center [75, 149] width 87 height 20
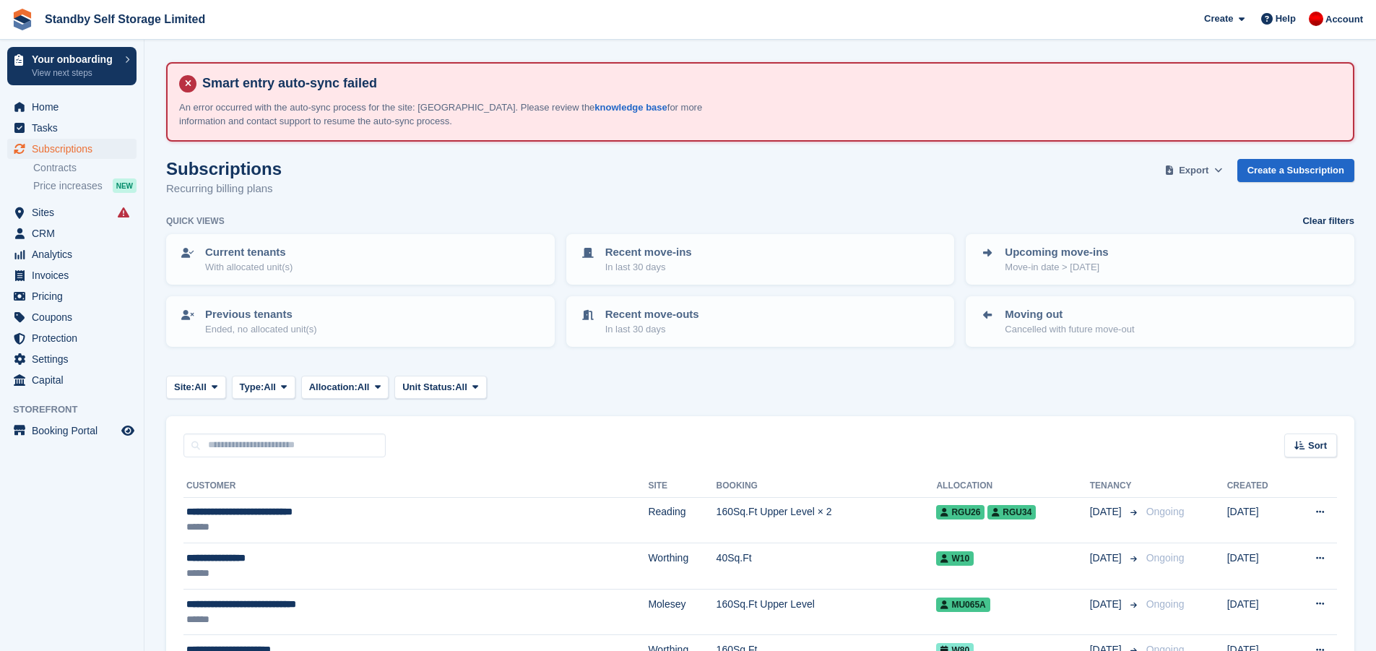
click at [1208, 170] on span "Export" at bounding box center [1194, 170] width 30 height 14
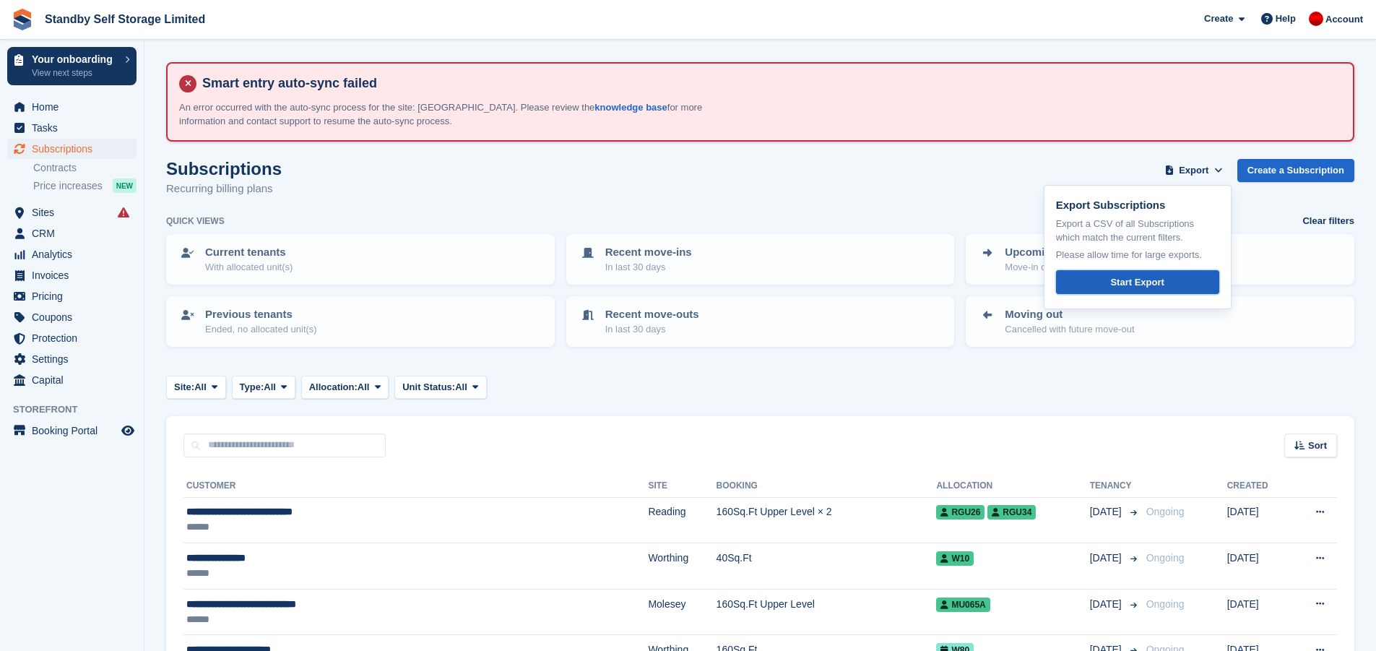
click at [1132, 285] on div "Start Export" at bounding box center [1136, 282] width 53 height 14
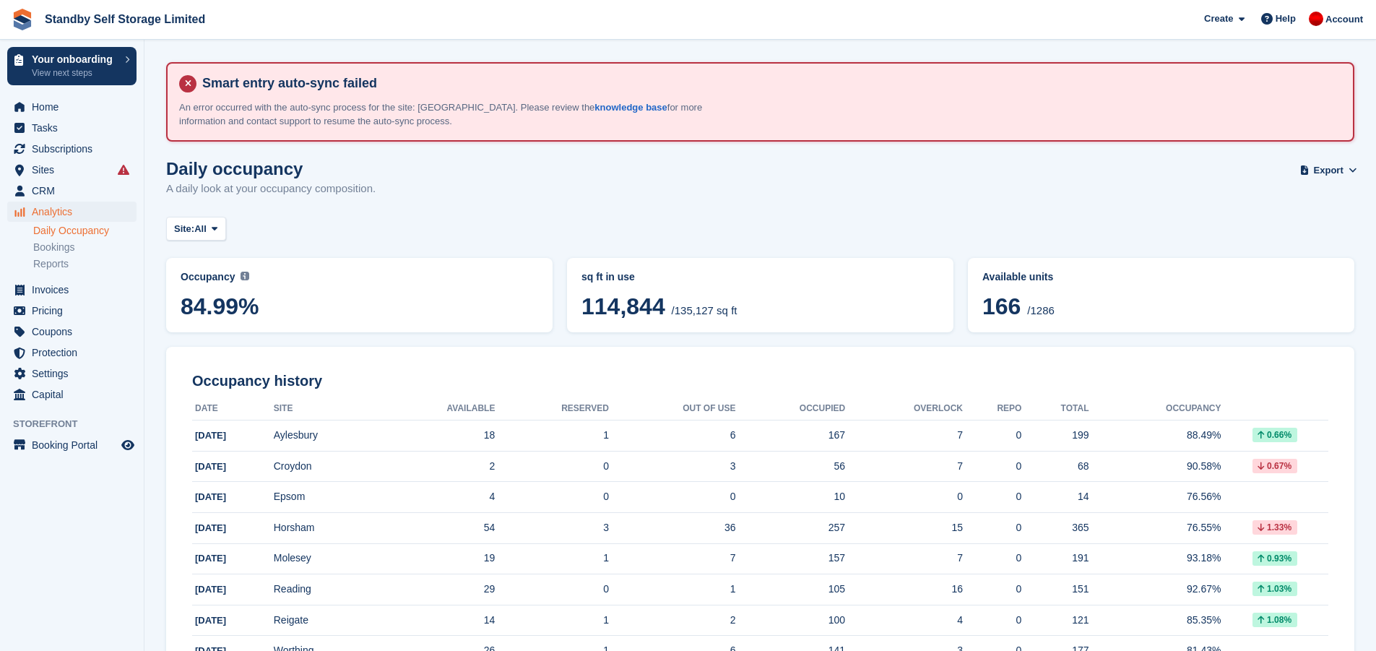
click at [576, 199] on div "Daily occupancy A daily look at your occupancy composition. Export Export Occup…" at bounding box center [760, 187] width 1188 height 56
drag, startPoint x: 433, startPoint y: 225, endPoint x: 432, endPoint y: 215, distance: 9.4
click at [433, 220] on div "Site: All All Aylesbury Croydon Epsom Horsham Molesey Reading Reigate Worthing" at bounding box center [760, 229] width 1188 height 24
